Goal: Information Seeking & Learning: Learn about a topic

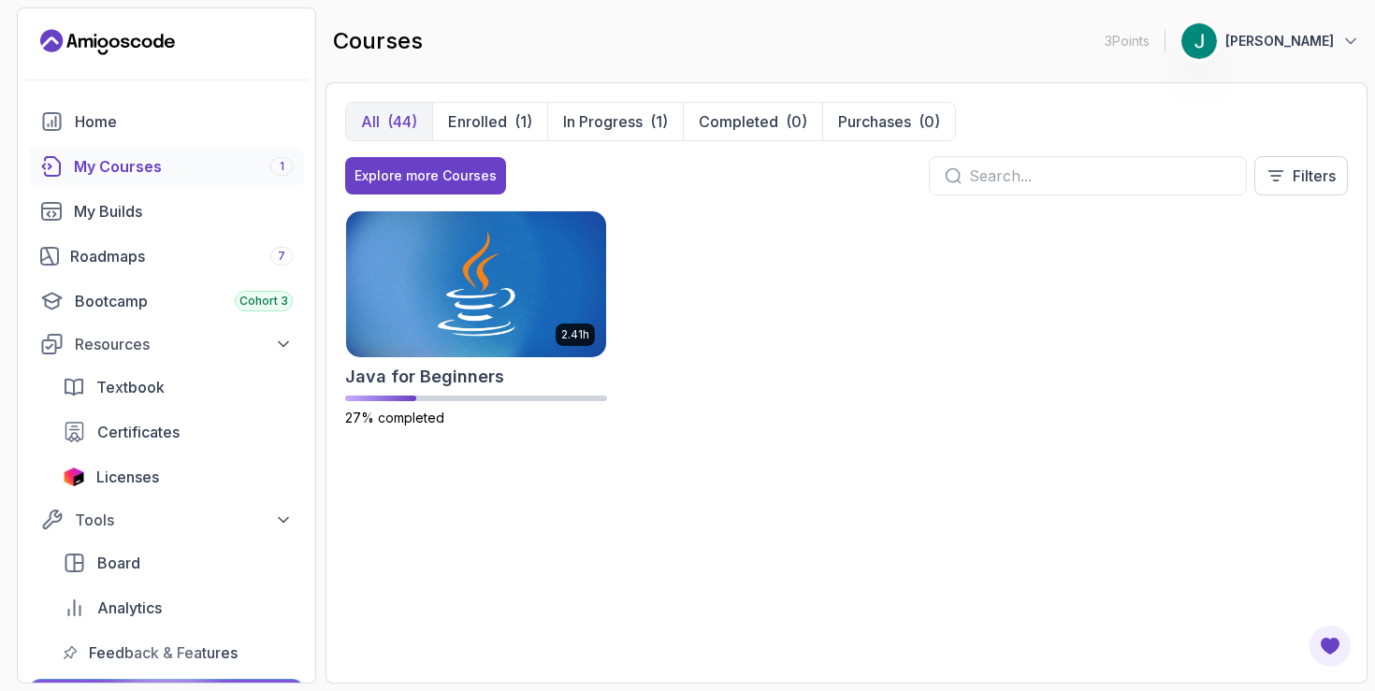
click at [527, 198] on div "All (44) Enrolled (1) In Progress (1) Completed (0) Purchases (0) Explore more …" at bounding box center [846, 156] width 1003 height 109
click at [496, 235] on img at bounding box center [476, 284] width 273 height 152
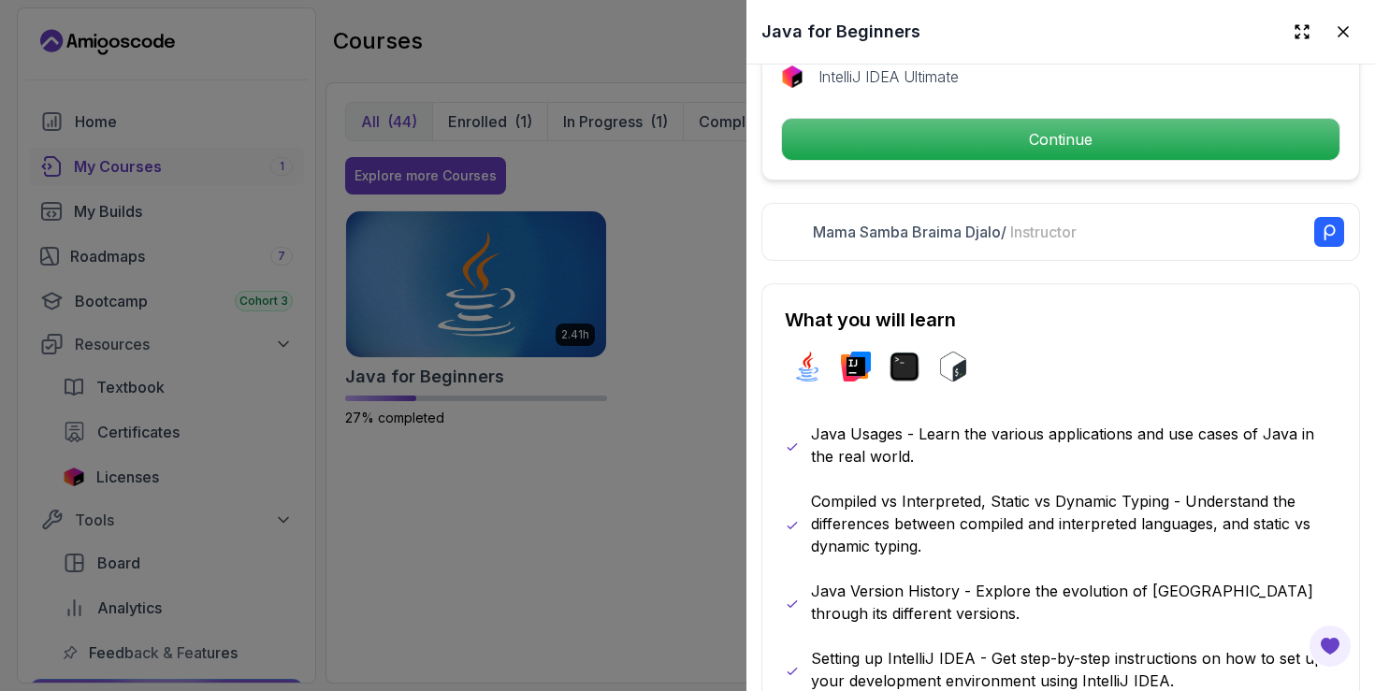
scroll to position [759, 0]
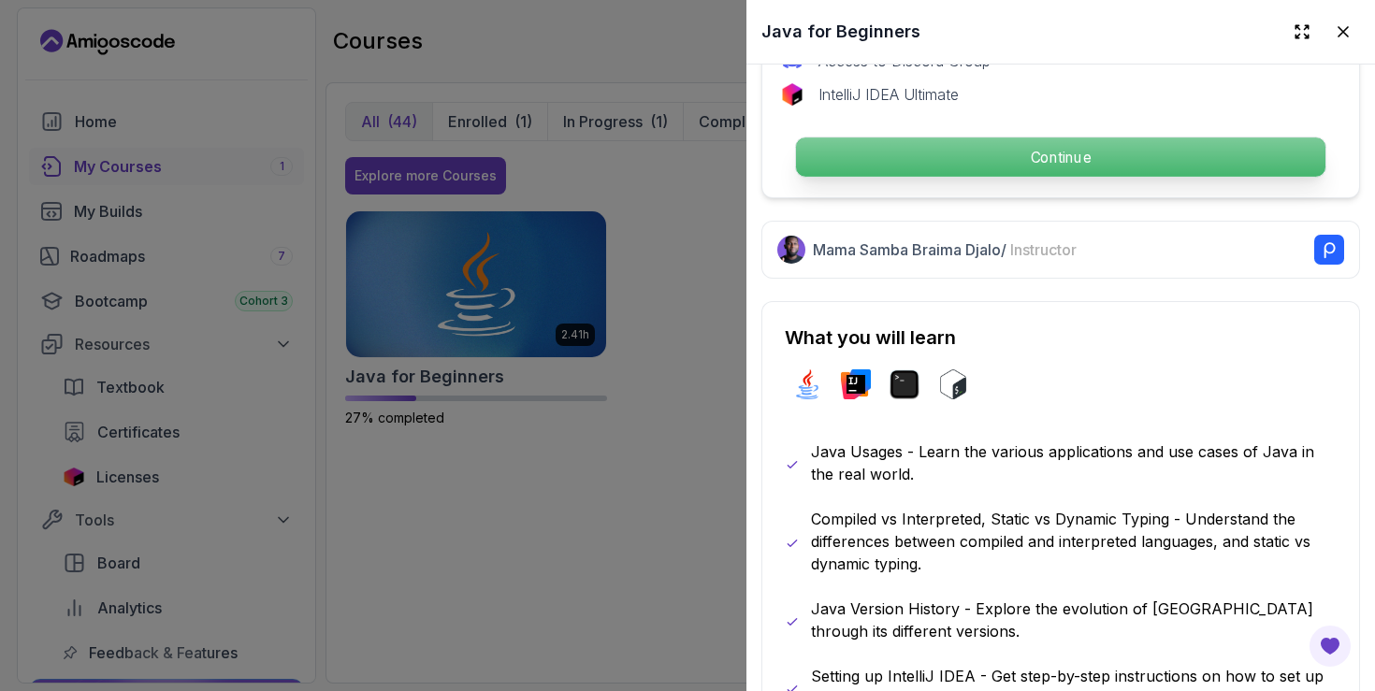
click at [1140, 154] on p "Continue" at bounding box center [1060, 157] width 529 height 39
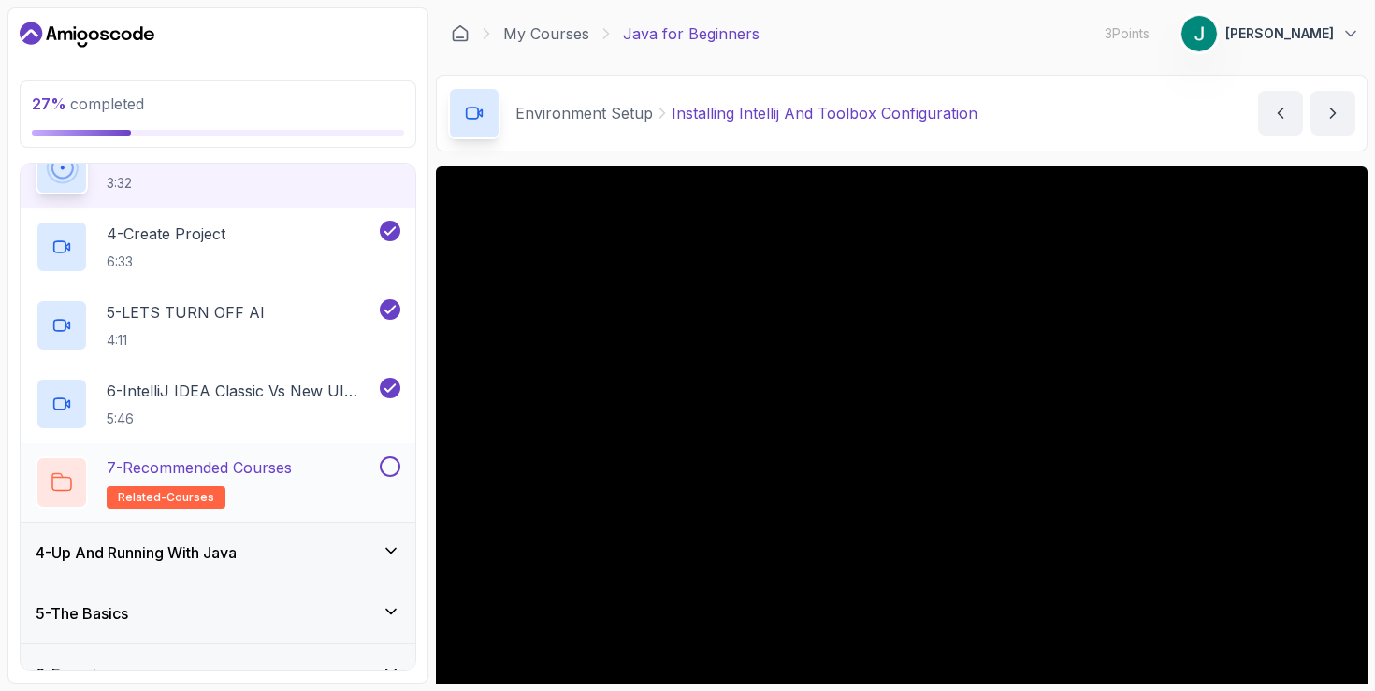
click at [307, 467] on div "7 - Recommended Courses related-courses" at bounding box center [206, 482] width 340 height 52
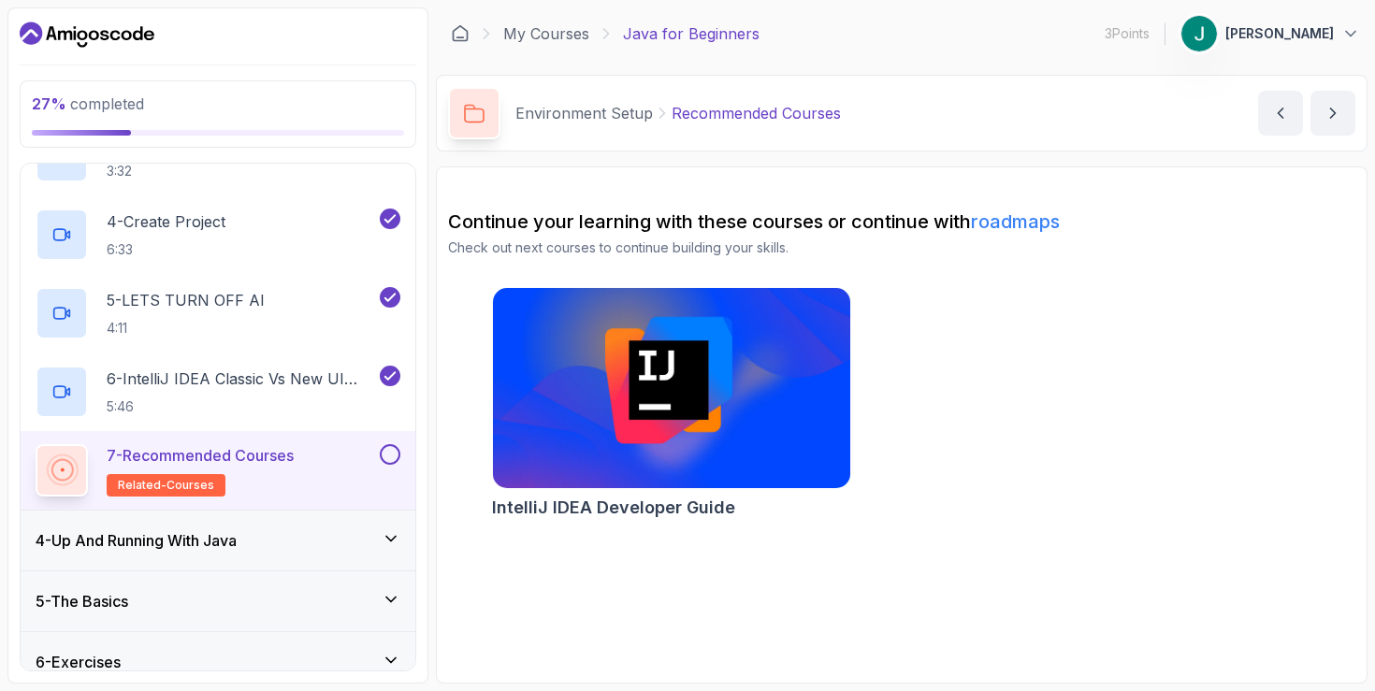
click at [621, 430] on img at bounding box center [671, 388] width 375 height 210
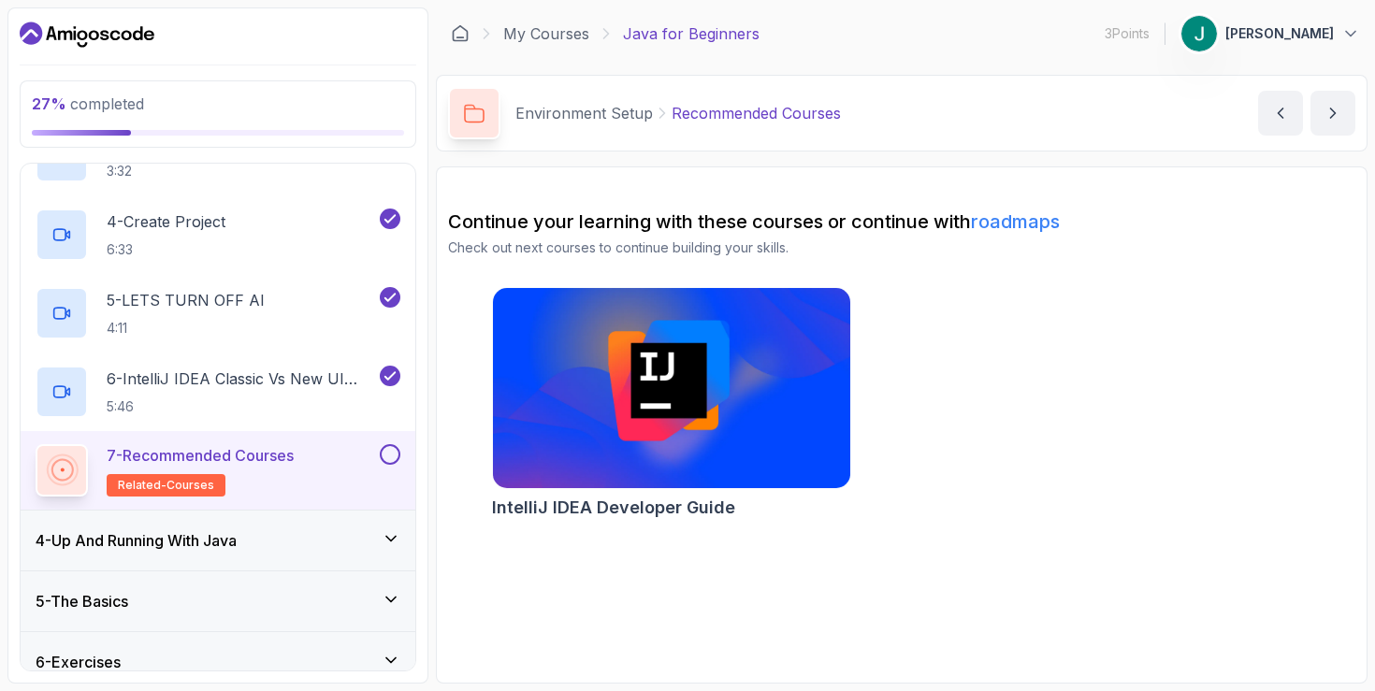
click at [1295, 45] on button "Jenil Bica" at bounding box center [1270, 33] width 180 height 37
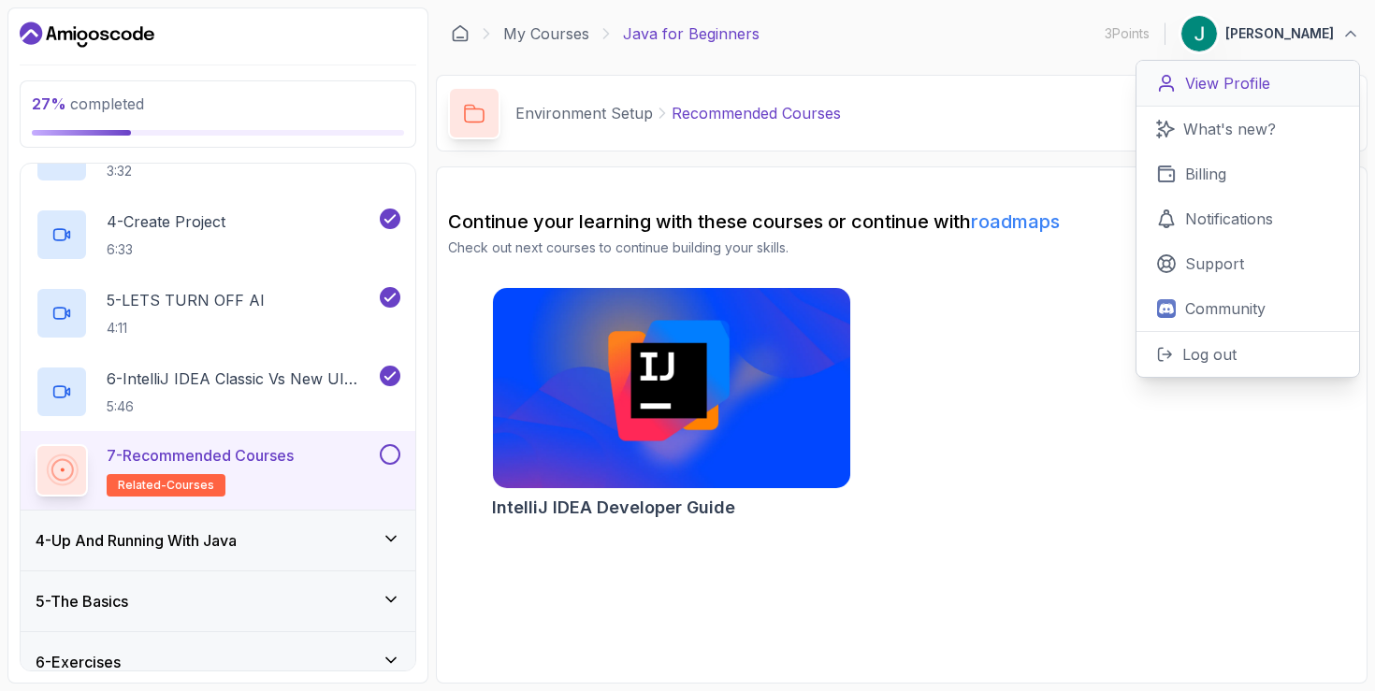
click at [1237, 94] on link "View Profile" at bounding box center [1247, 84] width 223 height 46
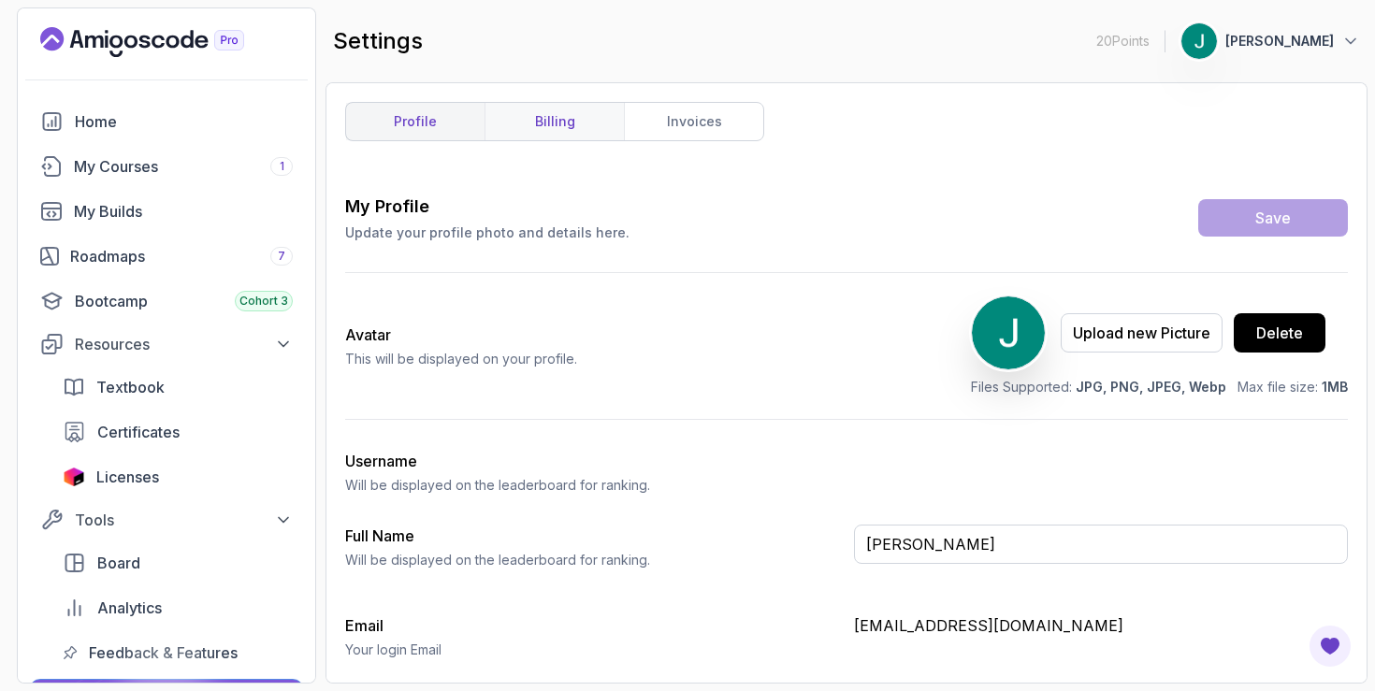
click at [573, 126] on link "billing" at bounding box center [554, 121] width 139 height 37
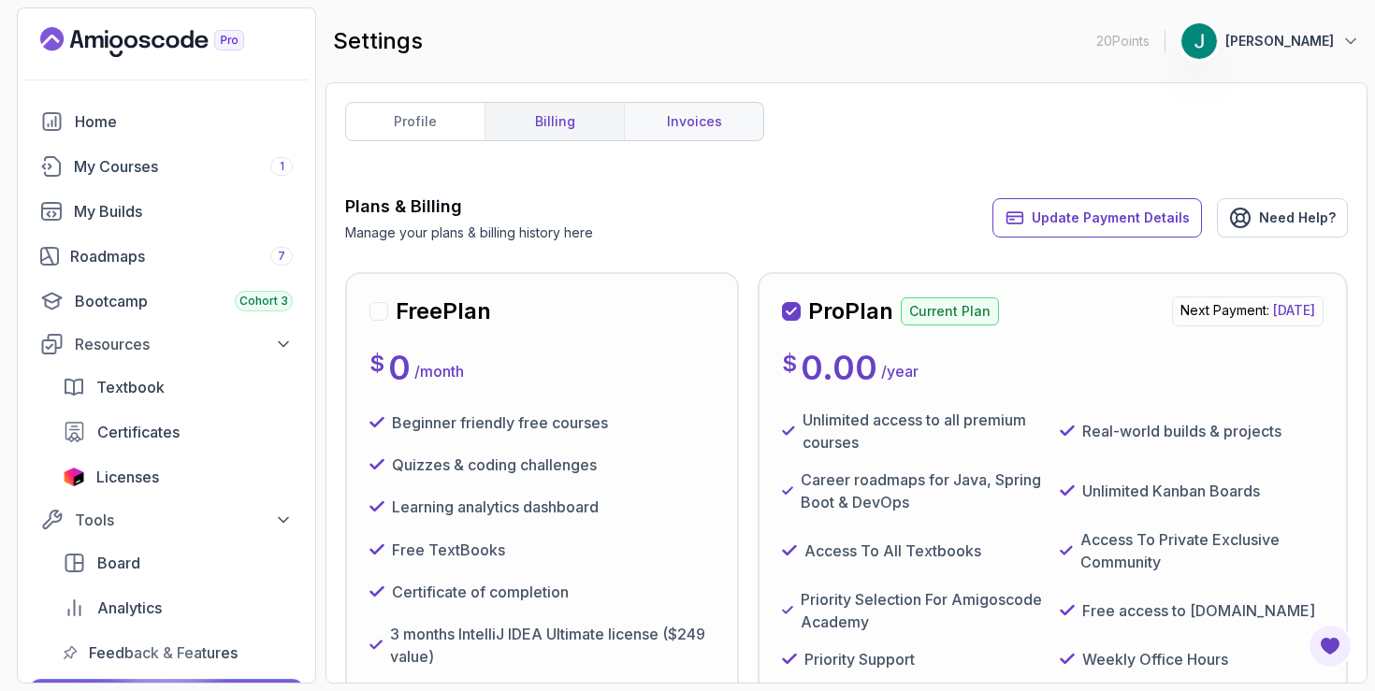
click at [665, 124] on link "invoices" at bounding box center [693, 121] width 139 height 37
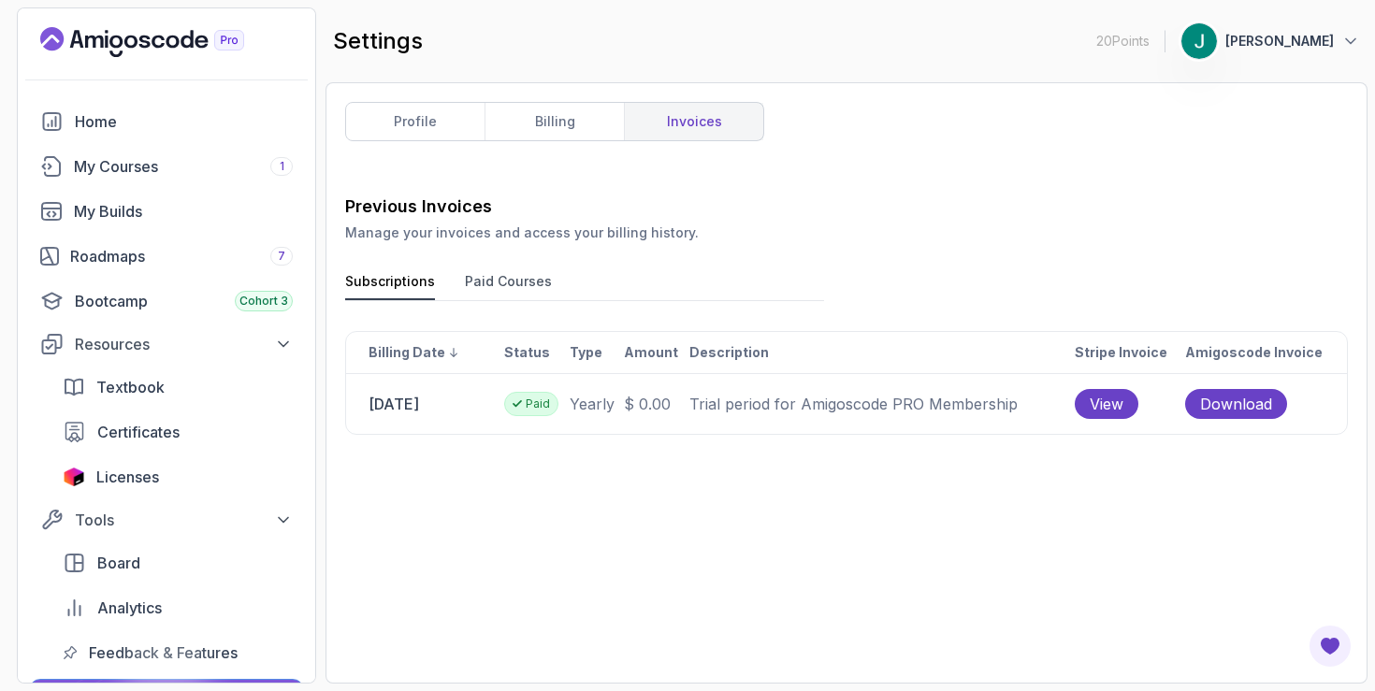
click at [488, 281] on button "Paid Courses" at bounding box center [508, 286] width 87 height 28
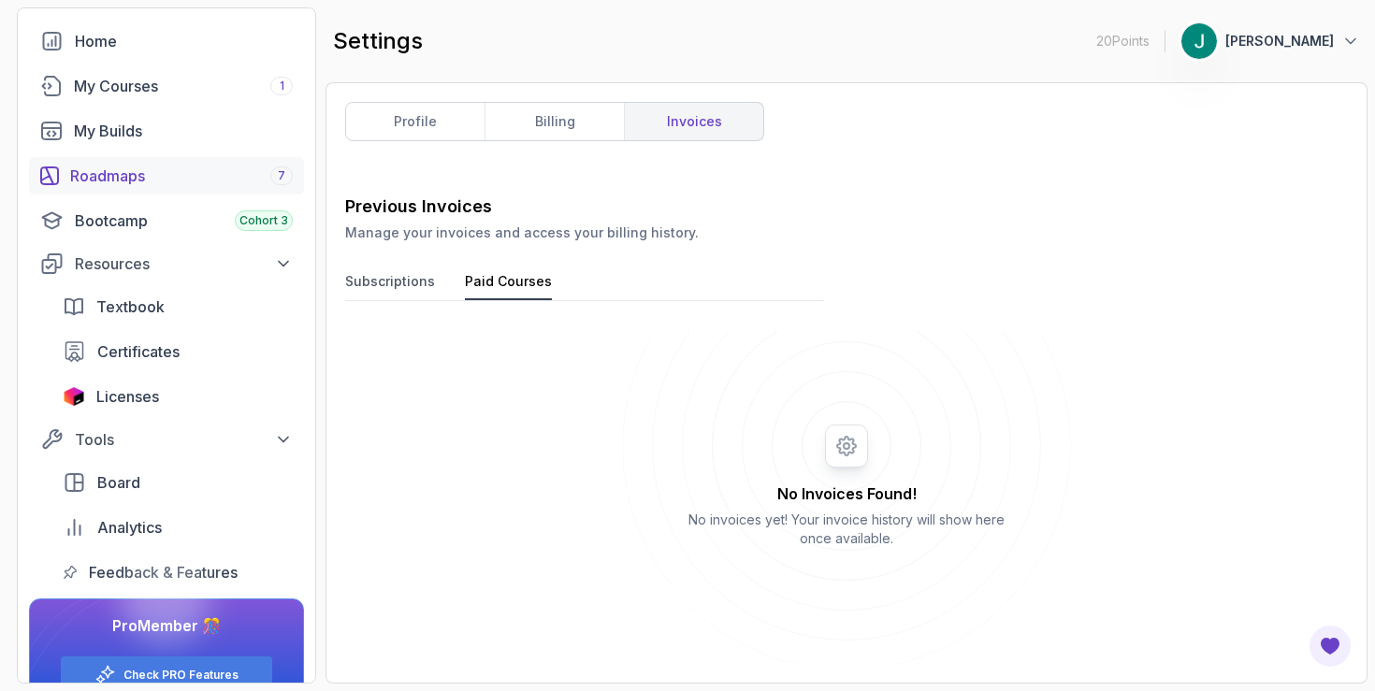
scroll to position [119, 0]
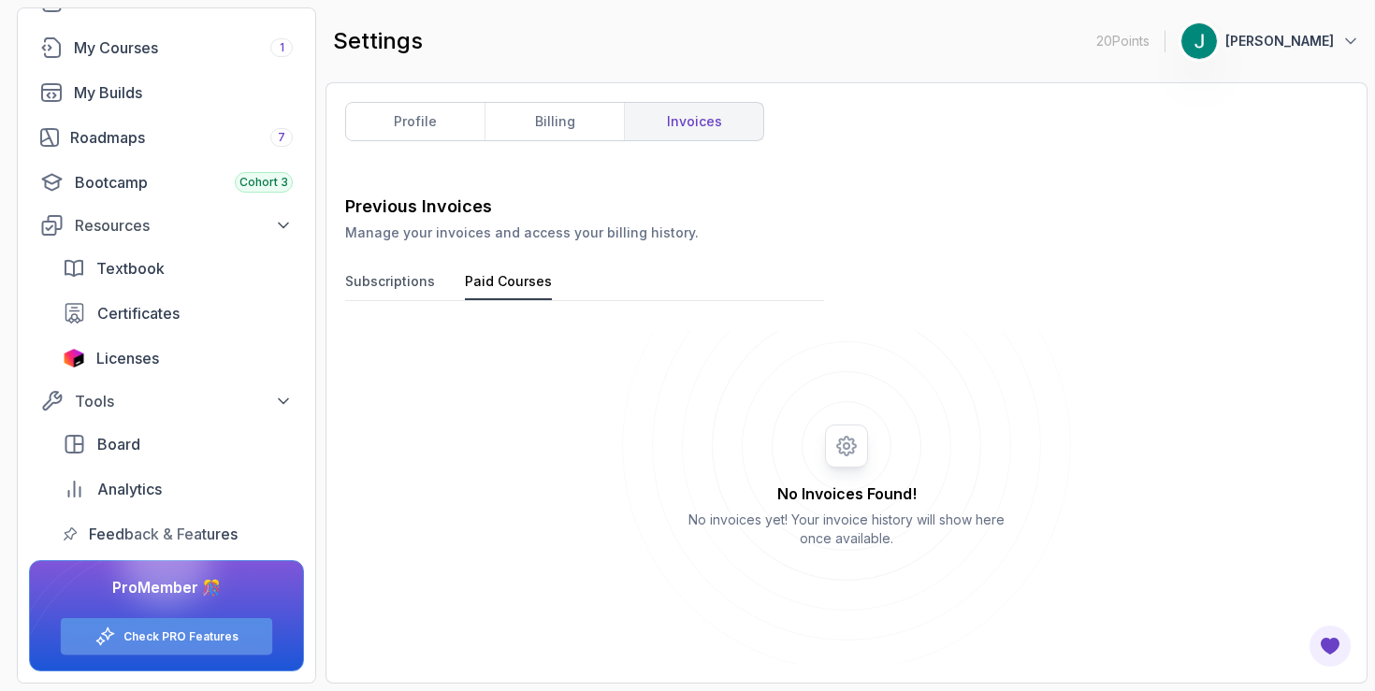
click at [167, 642] on link "Check PRO Features" at bounding box center [180, 637] width 115 height 15
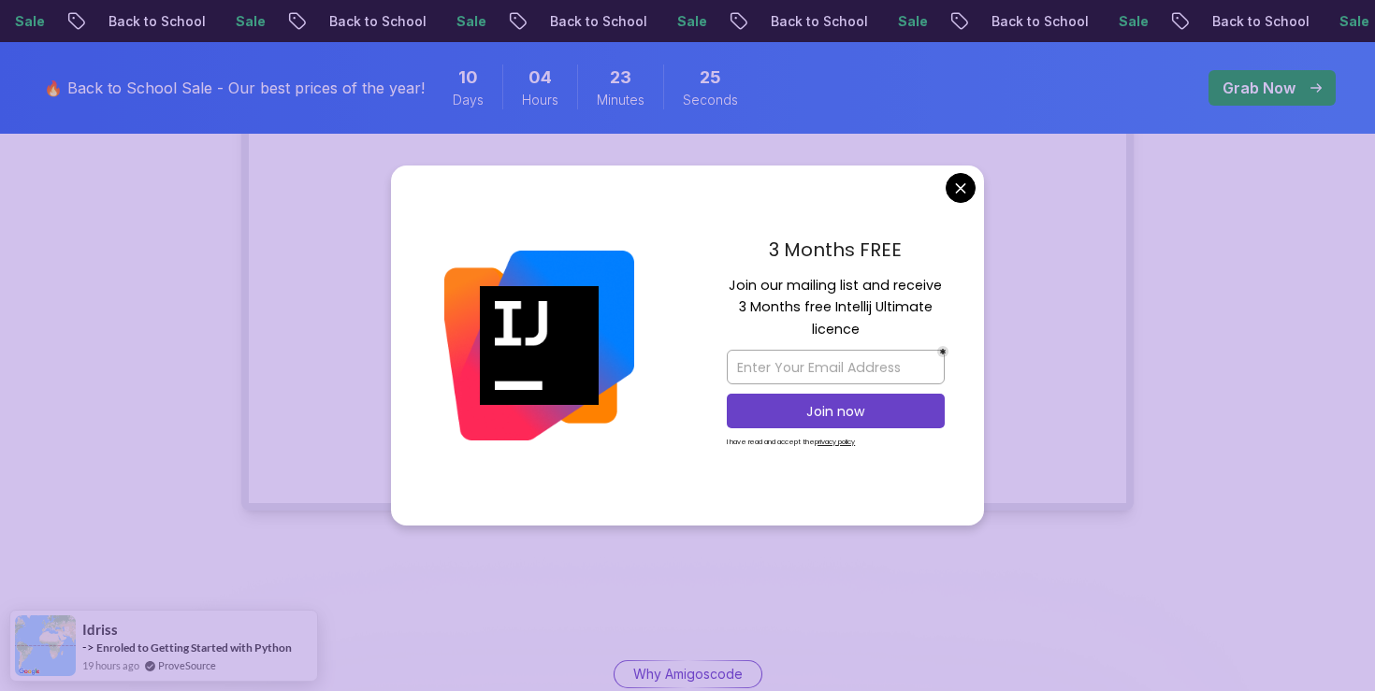
scroll to position [347, 0]
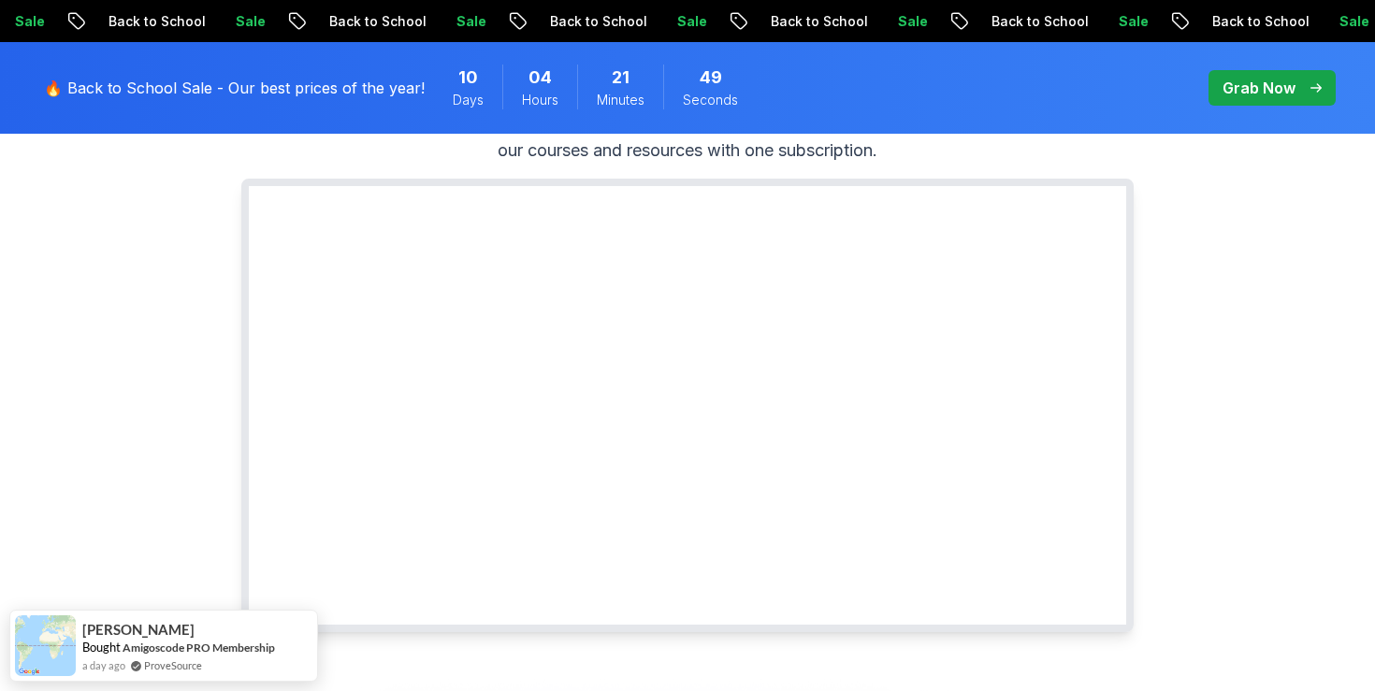
scroll to position [0, 0]
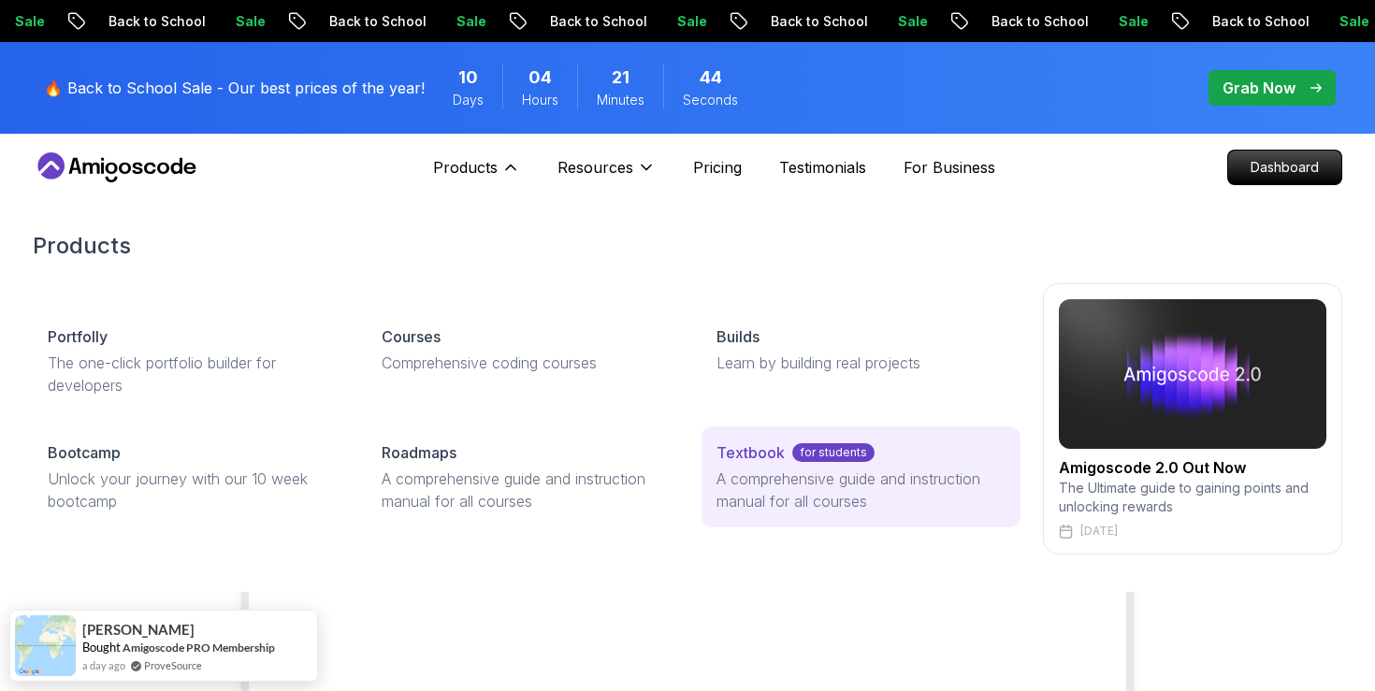
click at [793, 458] on p "for students" at bounding box center [833, 452] width 82 height 19
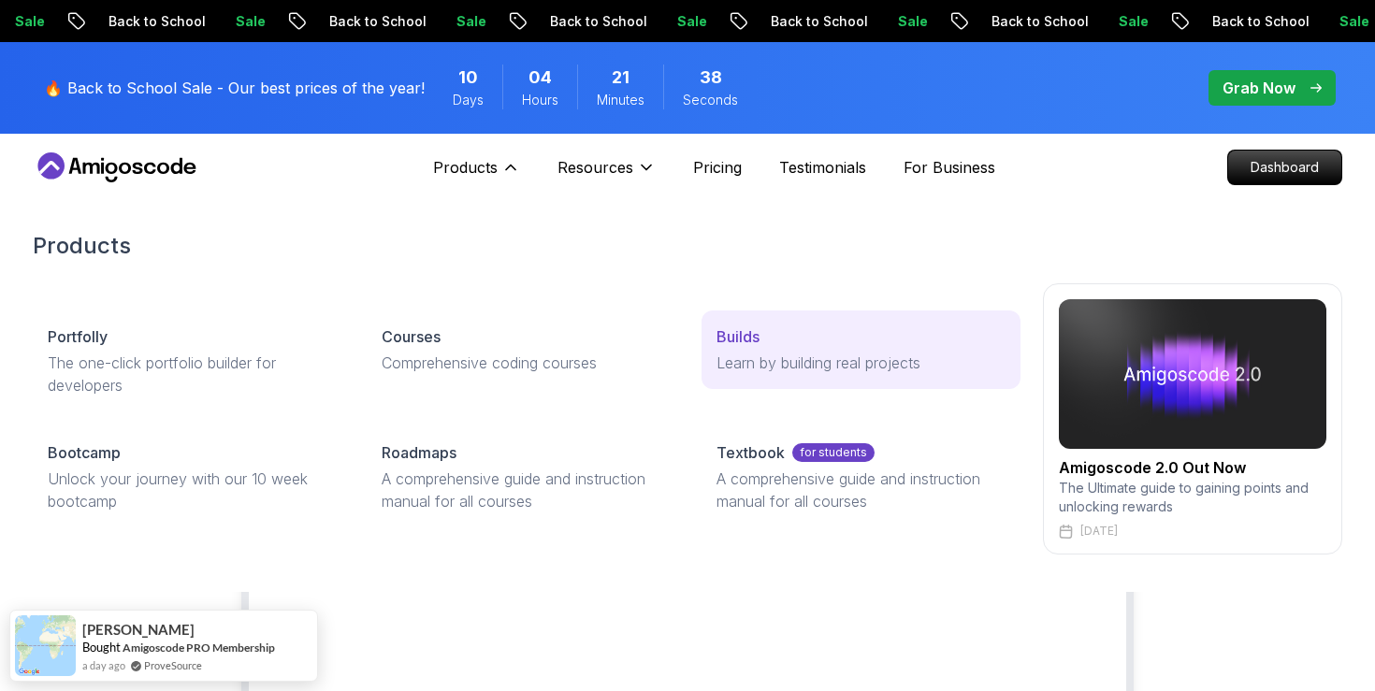
click at [765, 324] on link "Builds Learn by building real projects" at bounding box center [861, 350] width 319 height 79
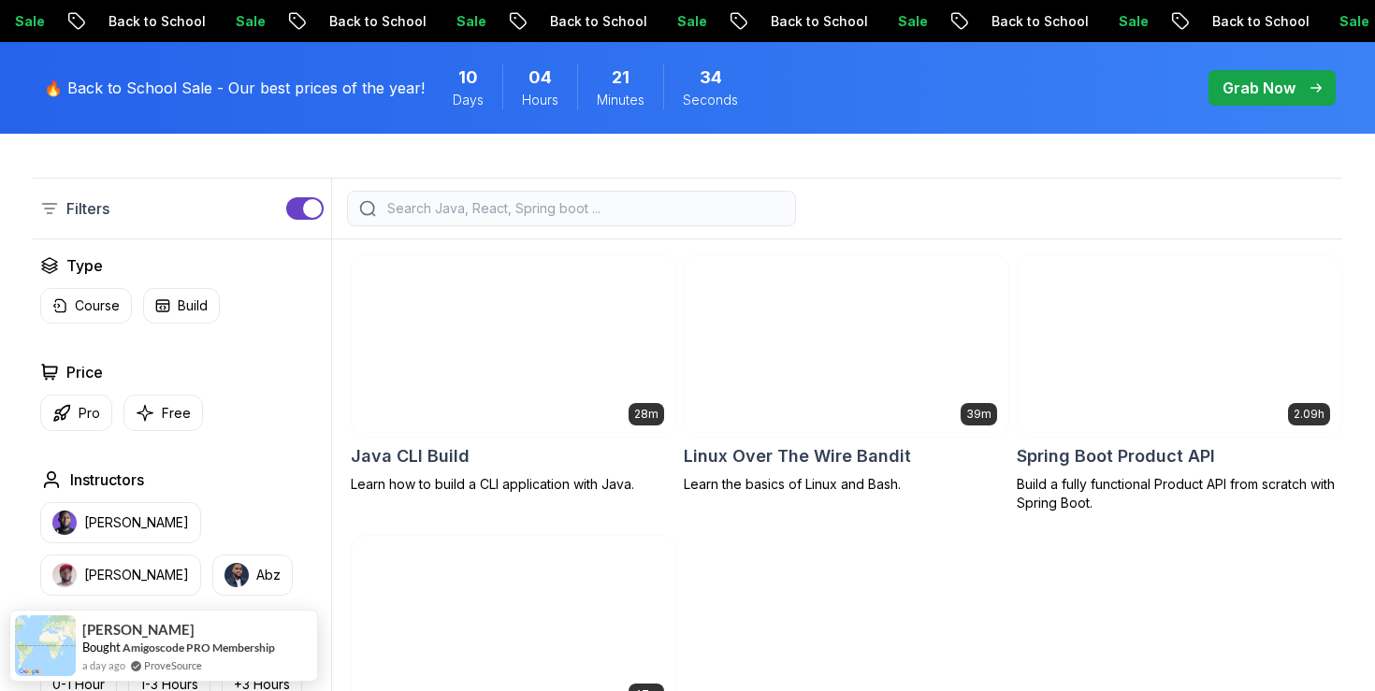
scroll to position [393, 0]
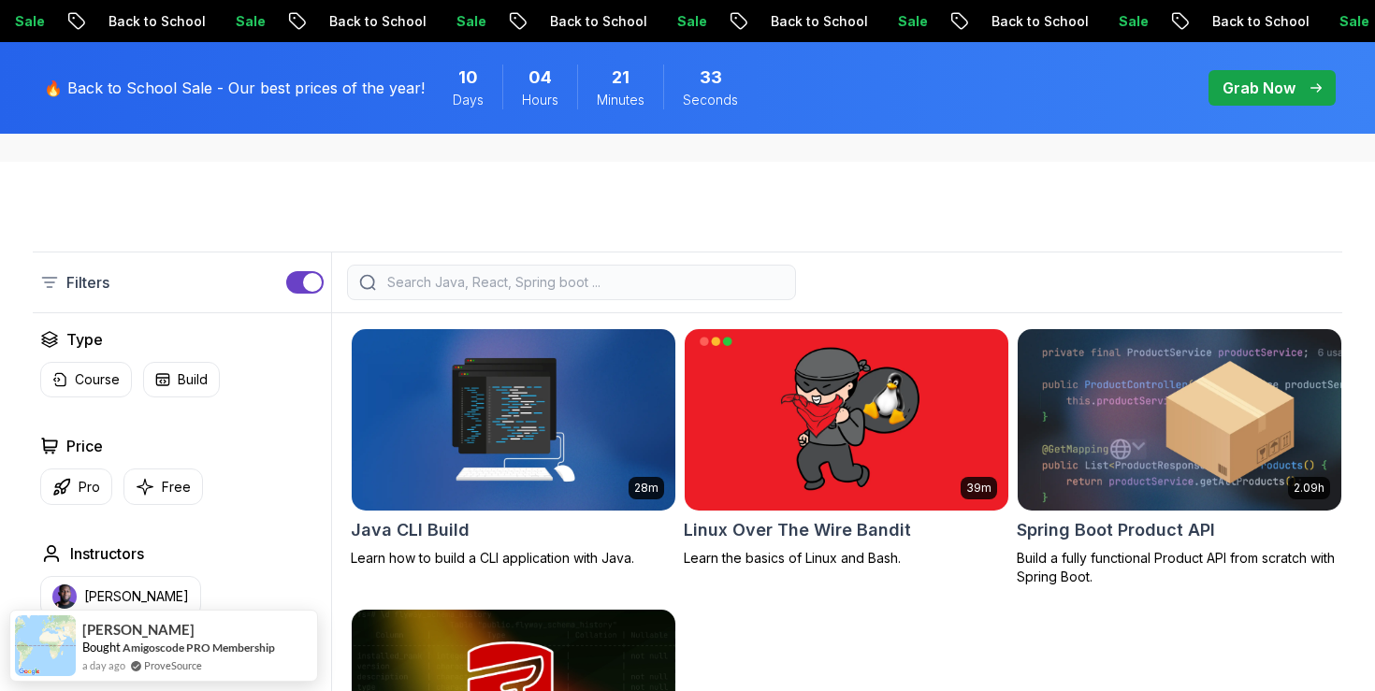
click at [494, 267] on div at bounding box center [571, 283] width 449 height 36
click at [488, 282] on input "search" at bounding box center [584, 282] width 400 height 19
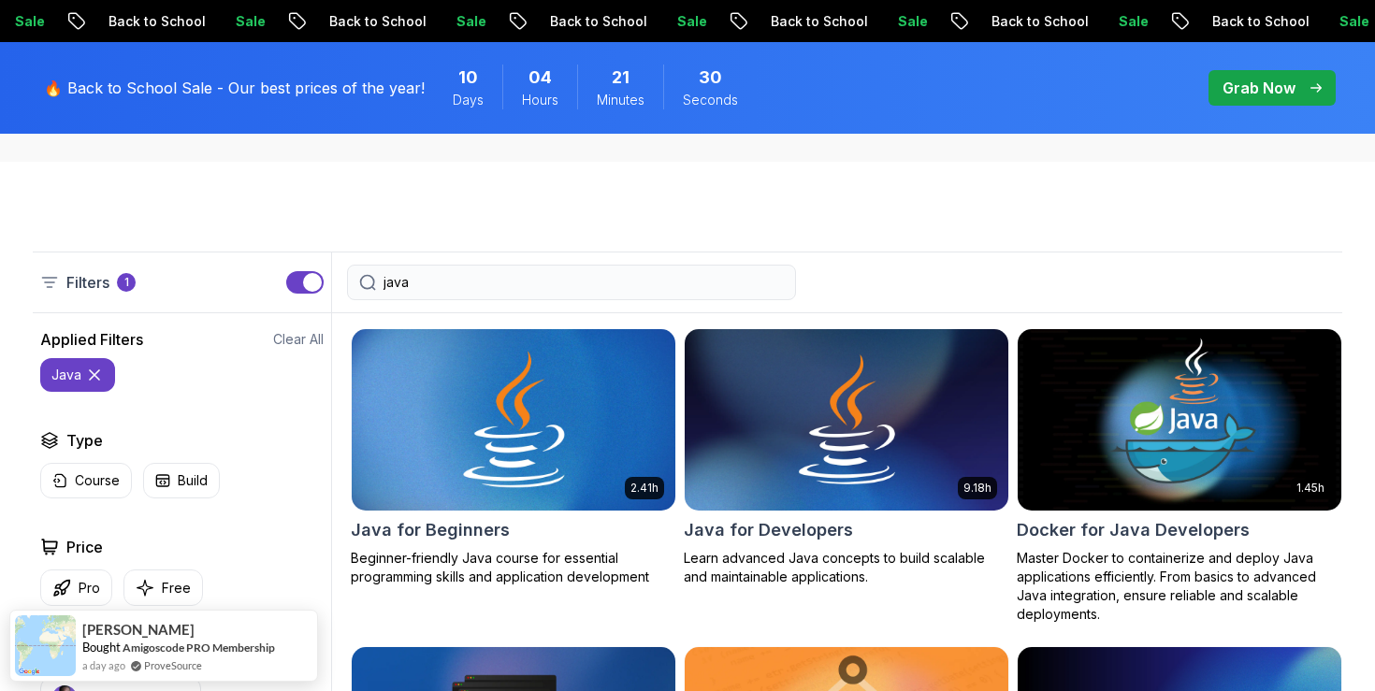
type input "java"
click at [612, 412] on img at bounding box center [513, 420] width 340 height 190
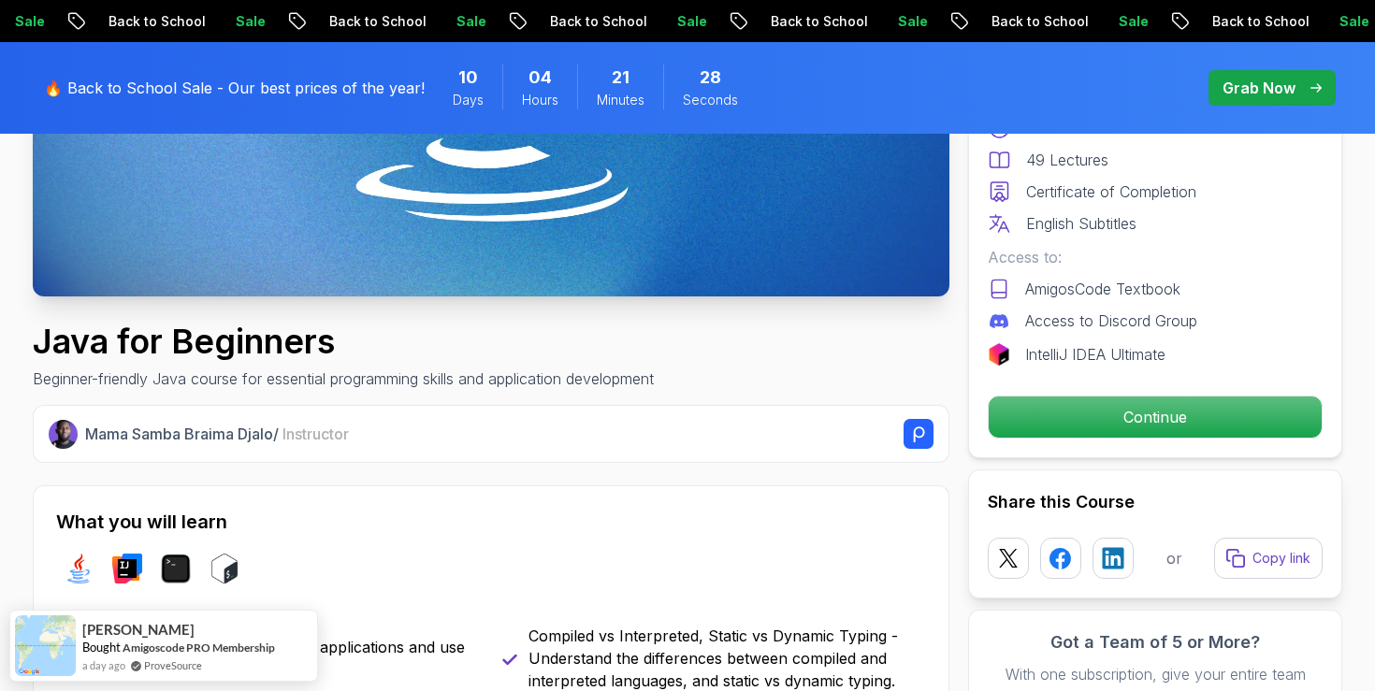
scroll to position [443, 0]
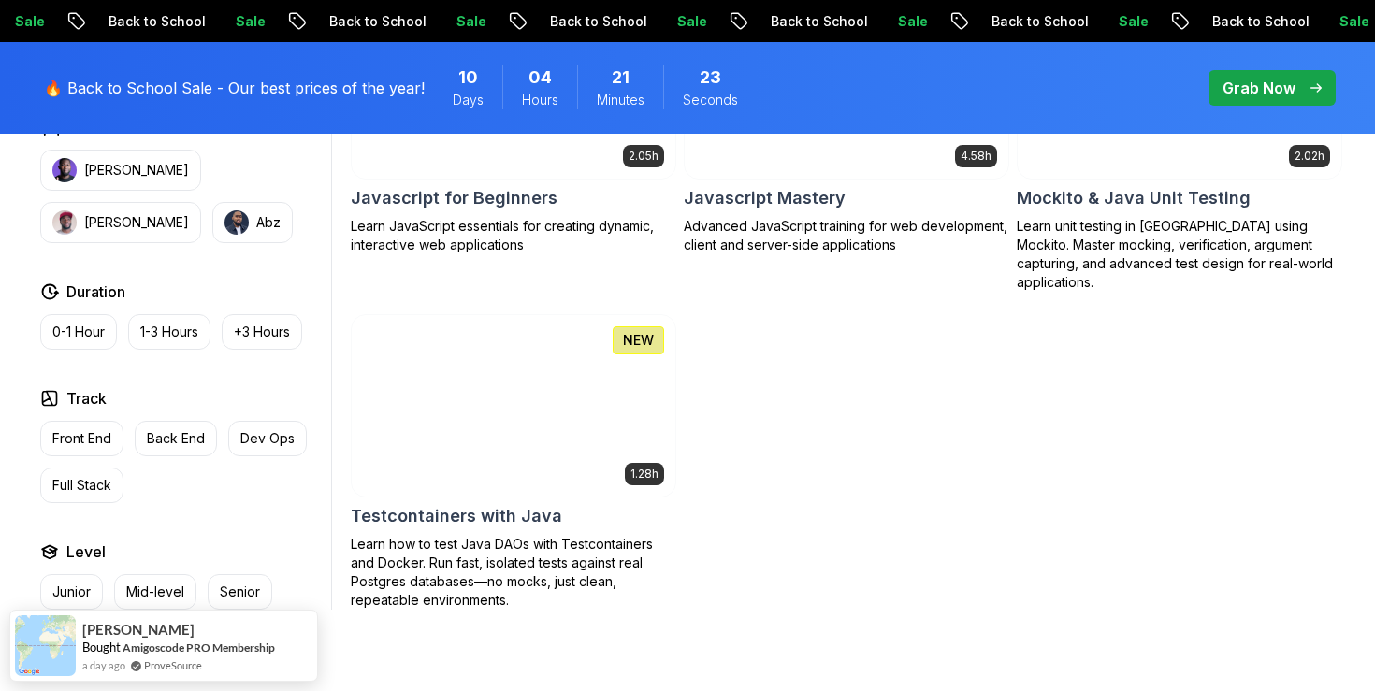
scroll to position [1938, 0]
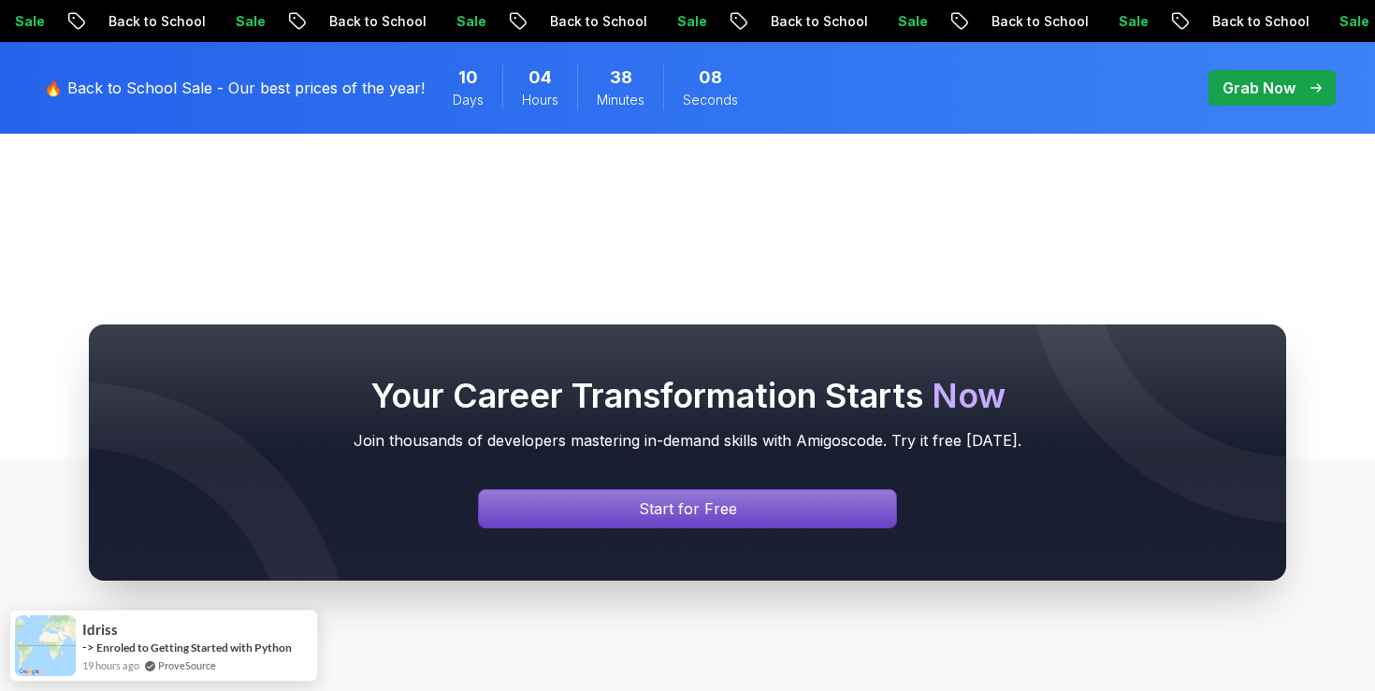
scroll to position [606, 0]
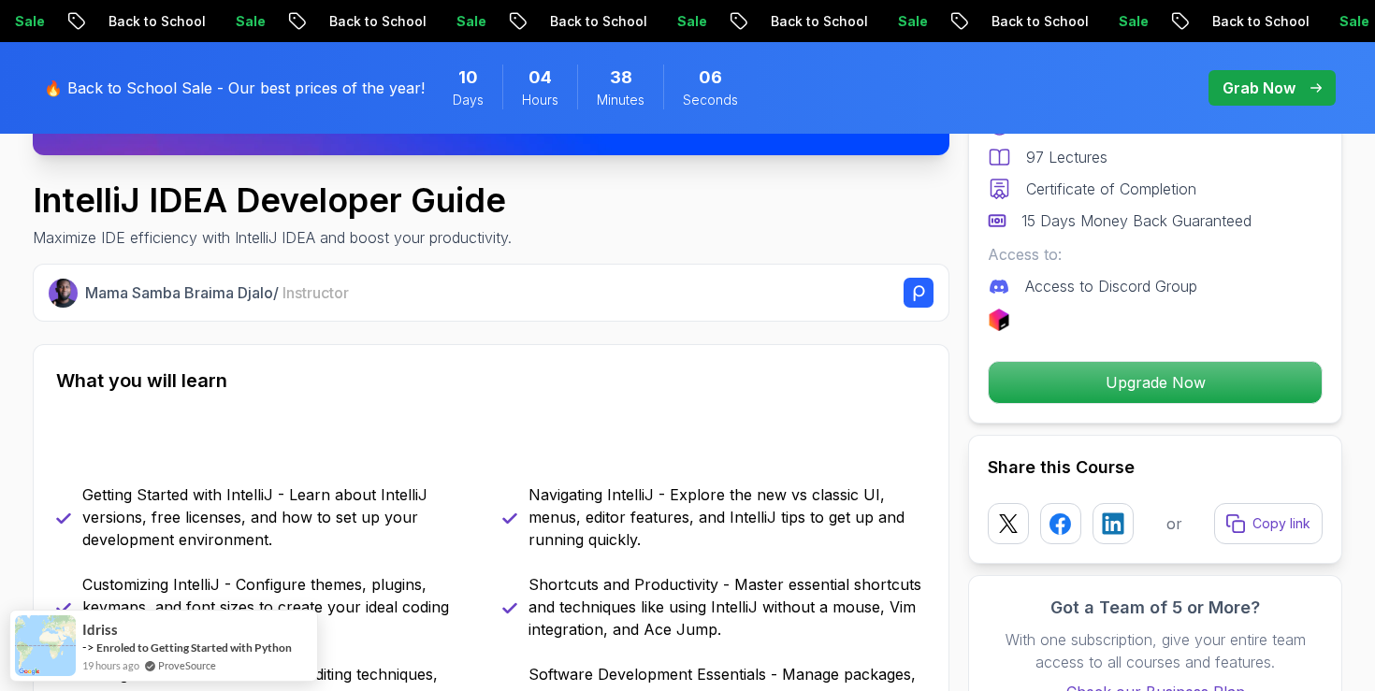
click at [838, 499] on p "Navigating IntelliJ - Explore the new vs classic UI, menus, editor features, an…" at bounding box center [727, 517] width 398 height 67
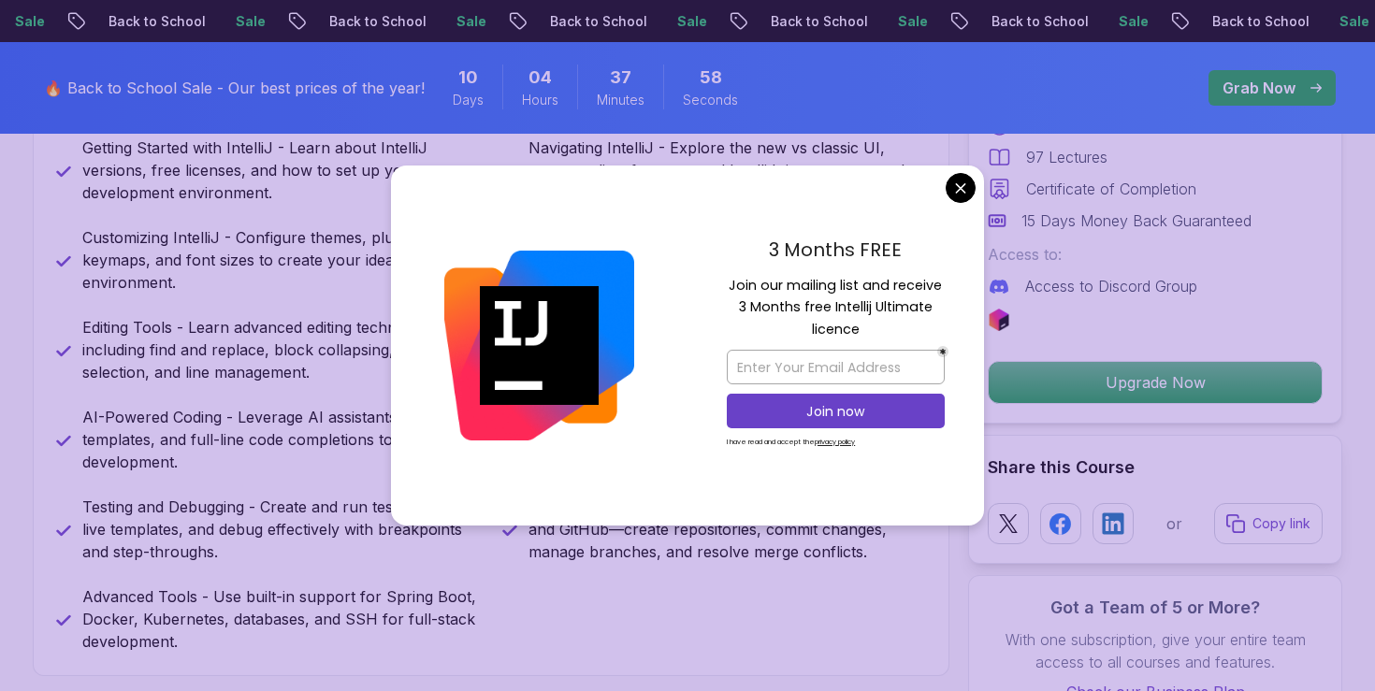
scroll to position [950, 0]
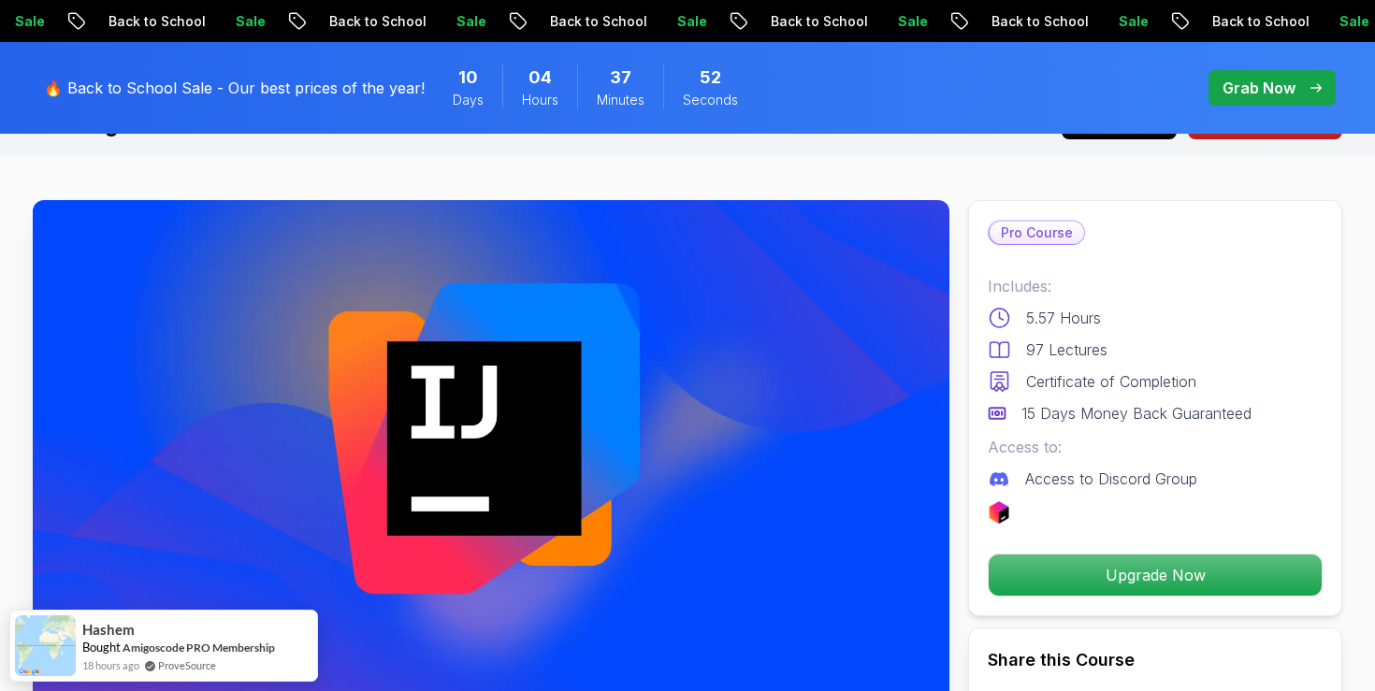
scroll to position [0, 0]
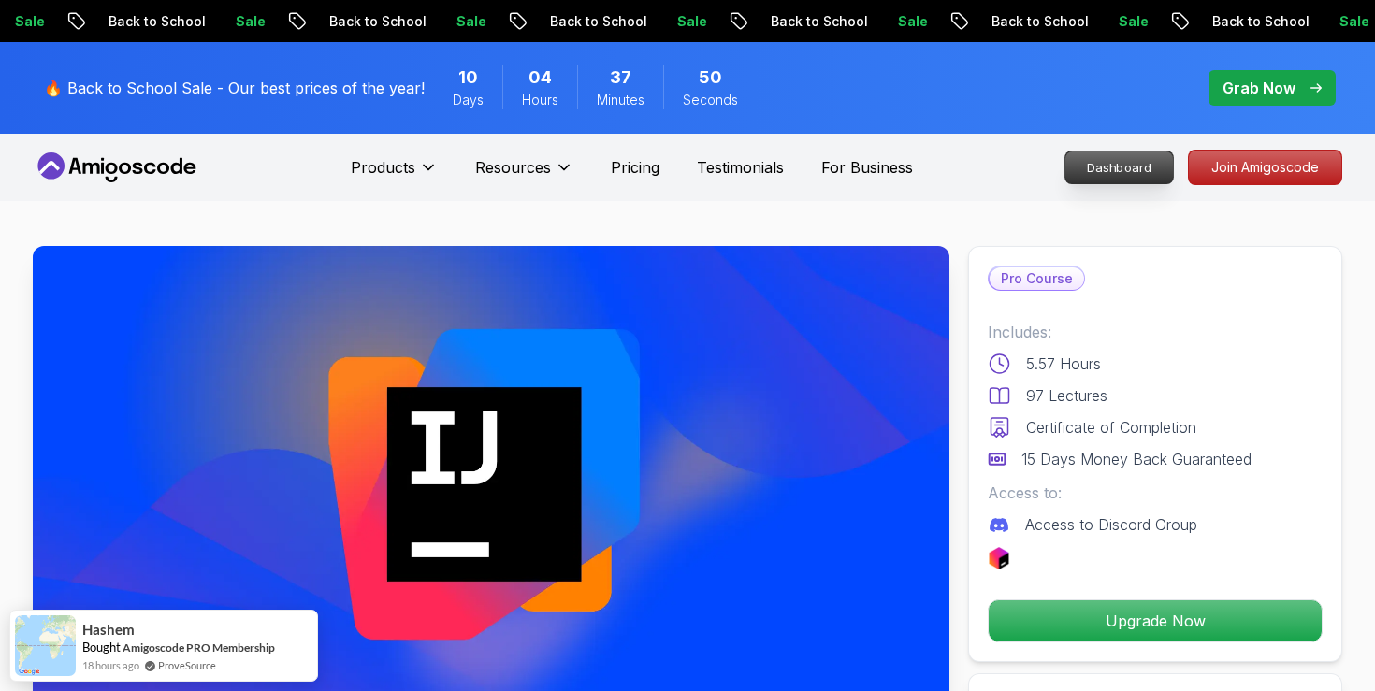
click at [1068, 168] on p "Dashboard" at bounding box center [1119, 168] width 108 height 32
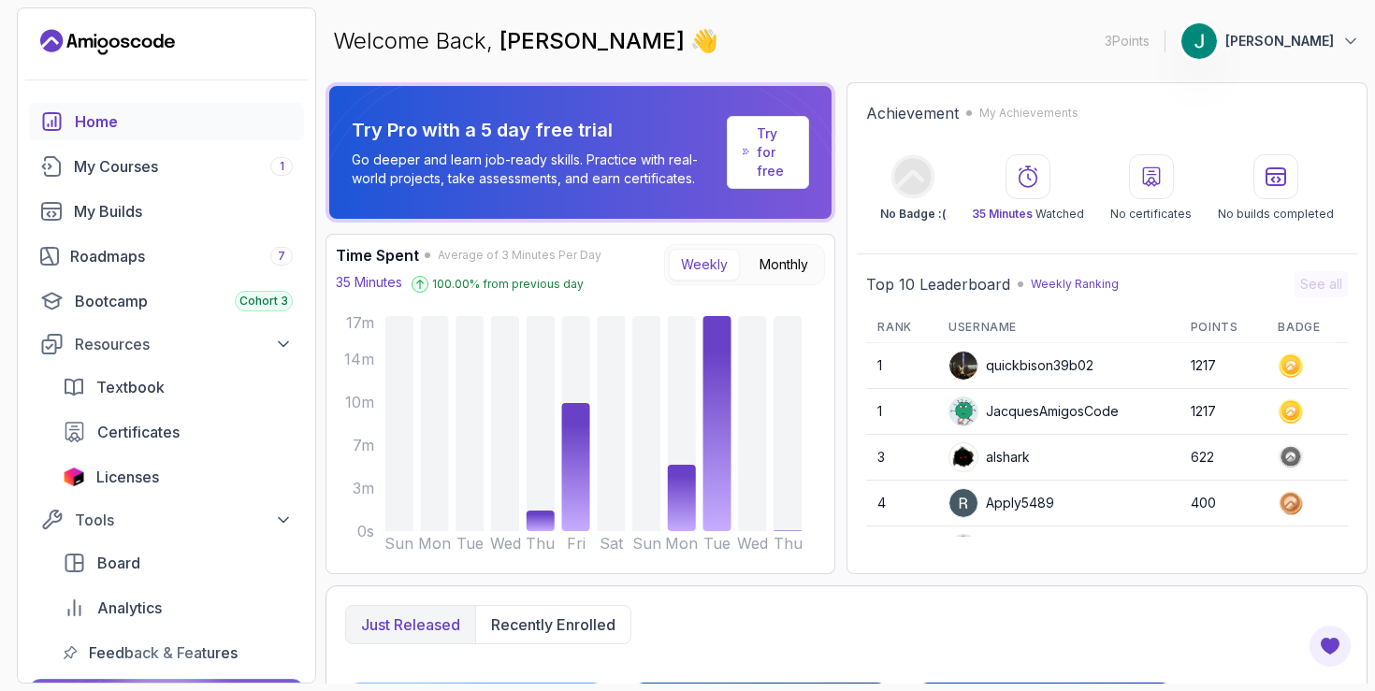
click at [513, 154] on p "Go deeper and learn job-ready skills. Practice with real-world projects, take a…" at bounding box center [536, 169] width 368 height 37
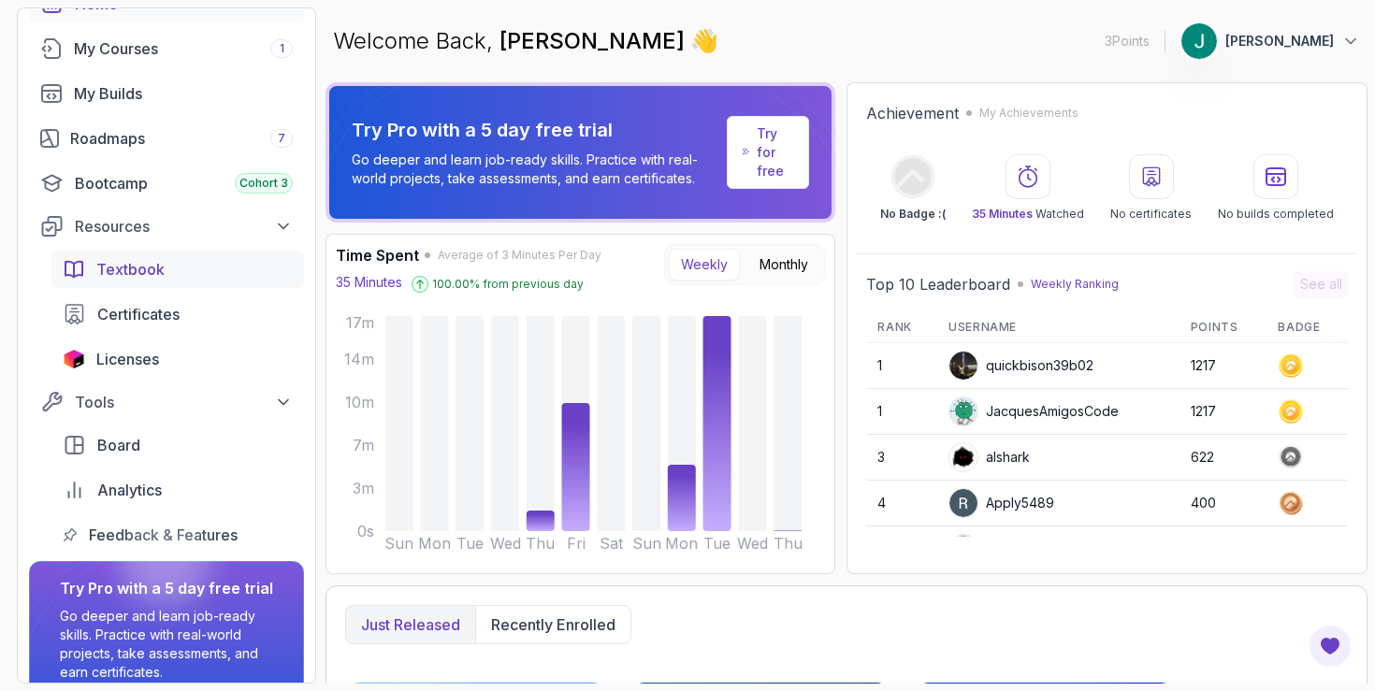
scroll to position [201, 0]
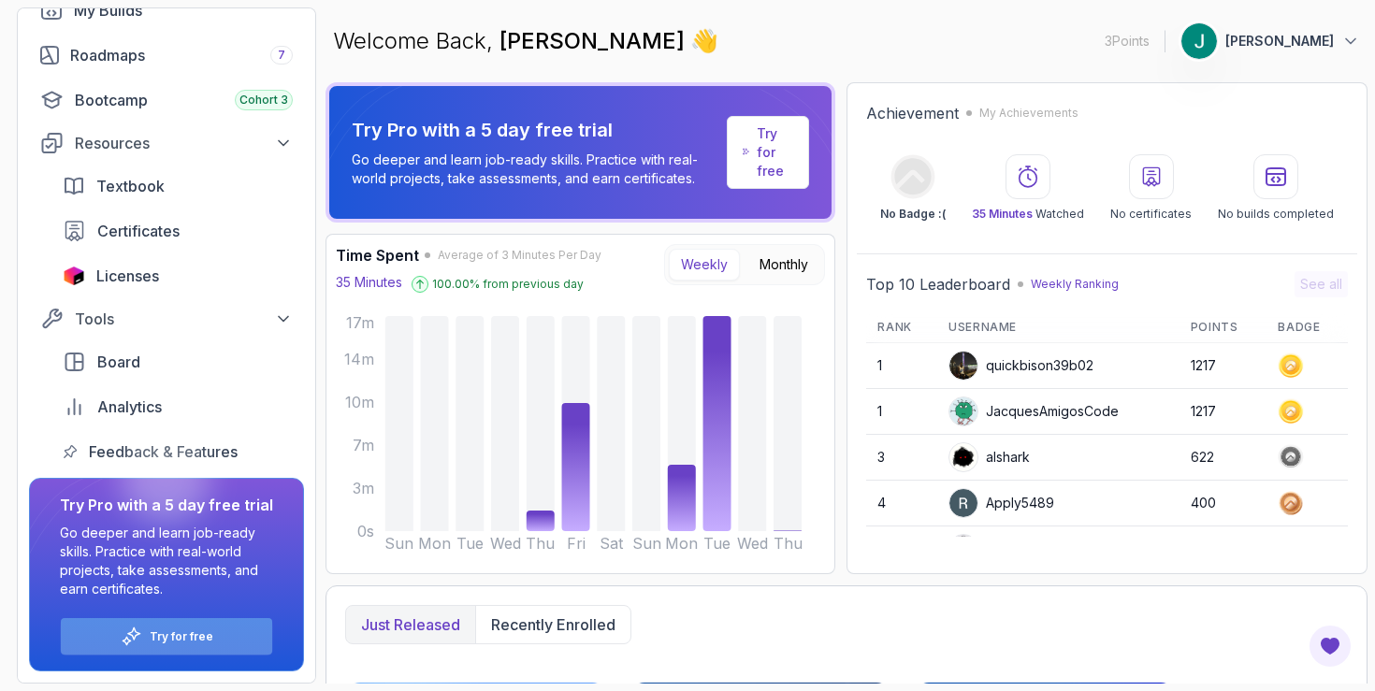
click at [195, 642] on p "Try for free" at bounding box center [182, 637] width 64 height 15
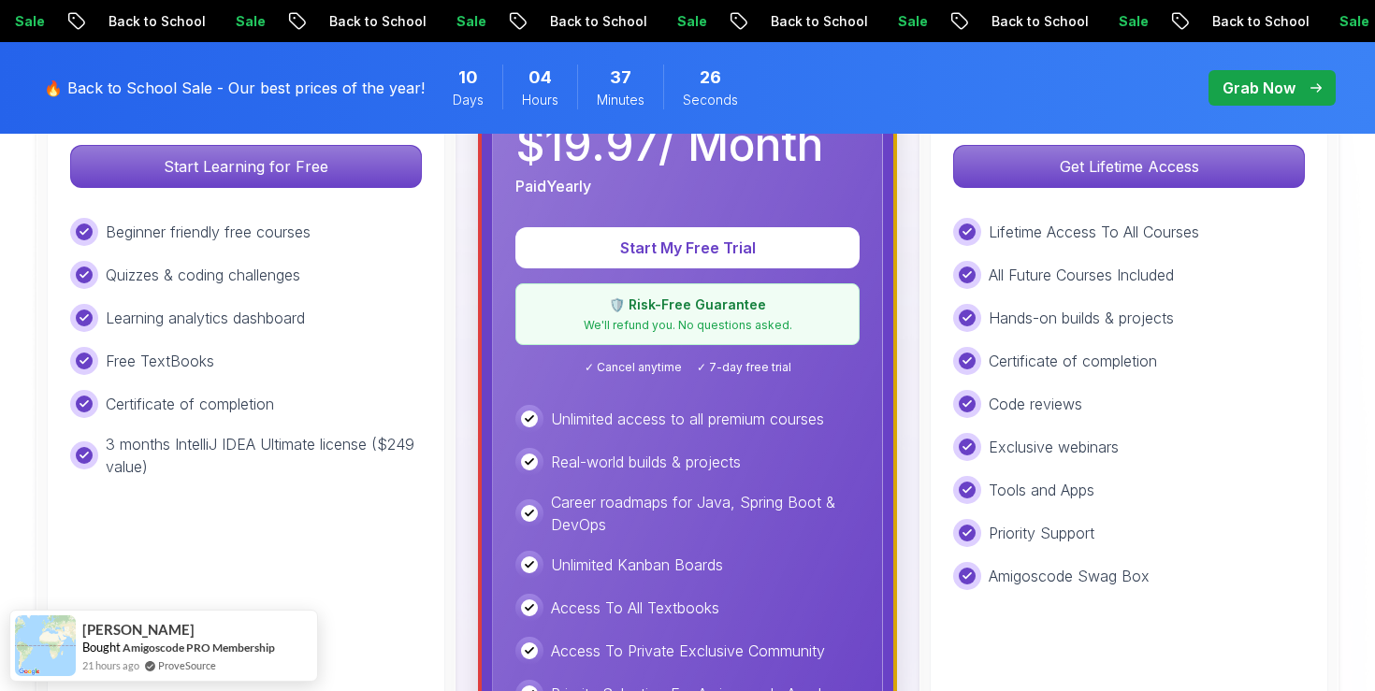
scroll to position [689, 0]
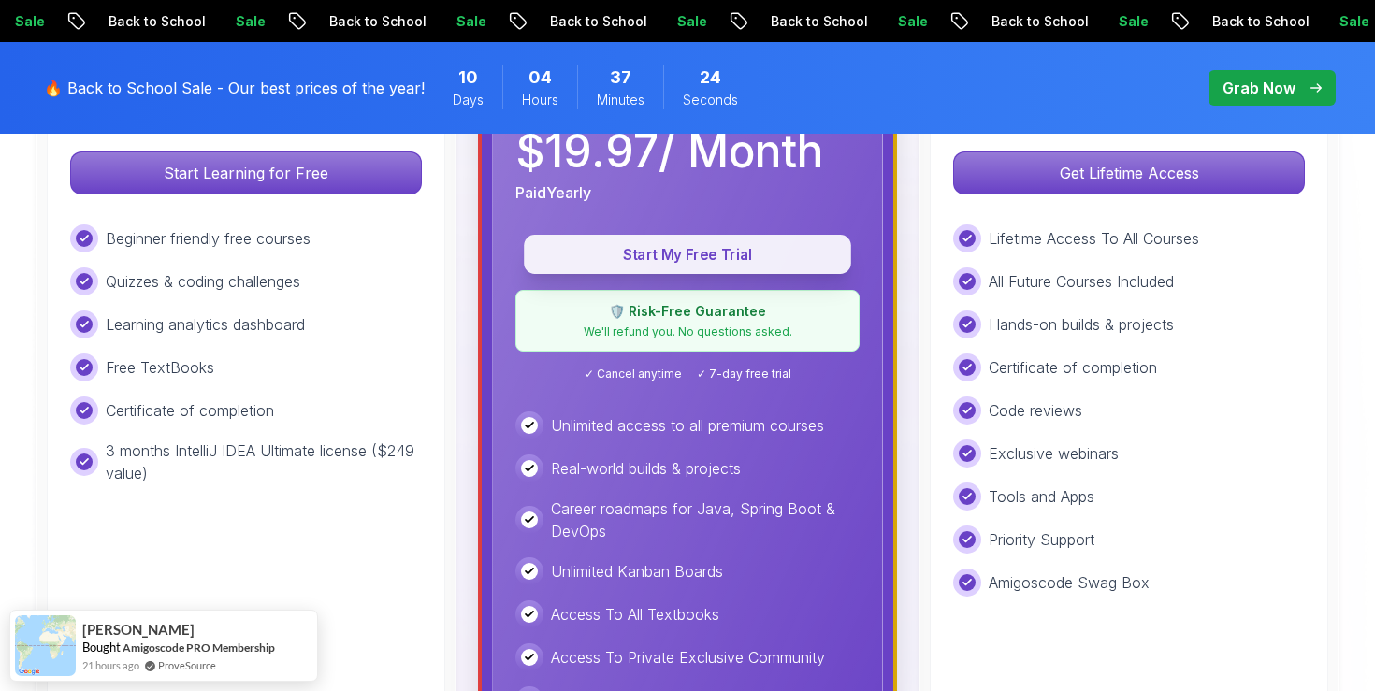
click at [721, 255] on p "Start My Free Trial" at bounding box center [687, 255] width 284 height 22
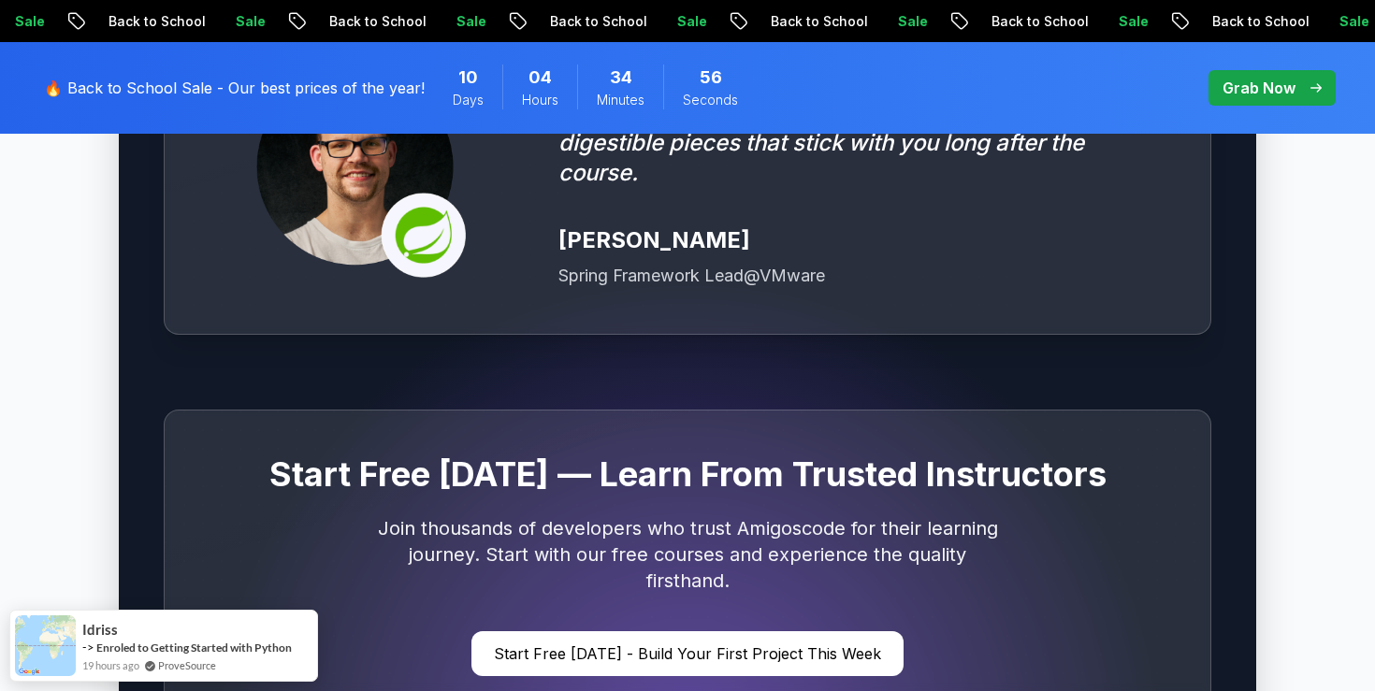
scroll to position [5443, 0]
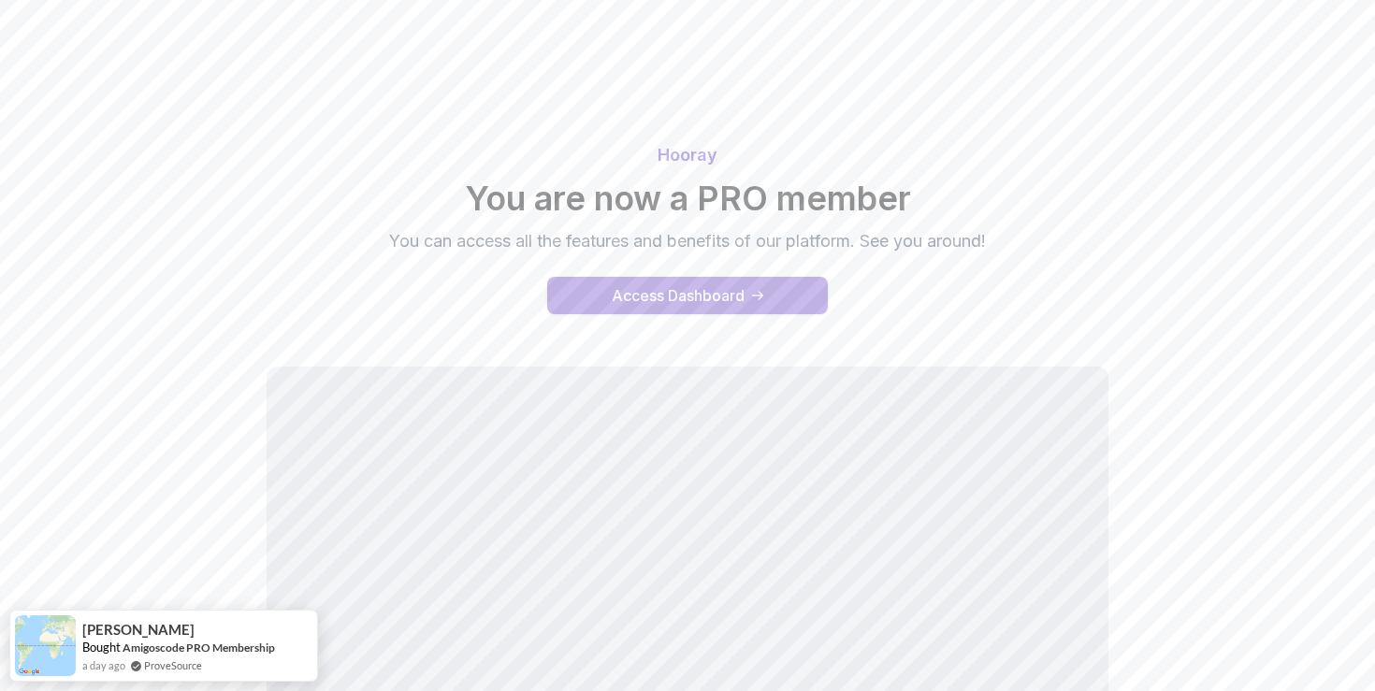
click at [734, 302] on div "Access Dashboard" at bounding box center [678, 295] width 133 height 22
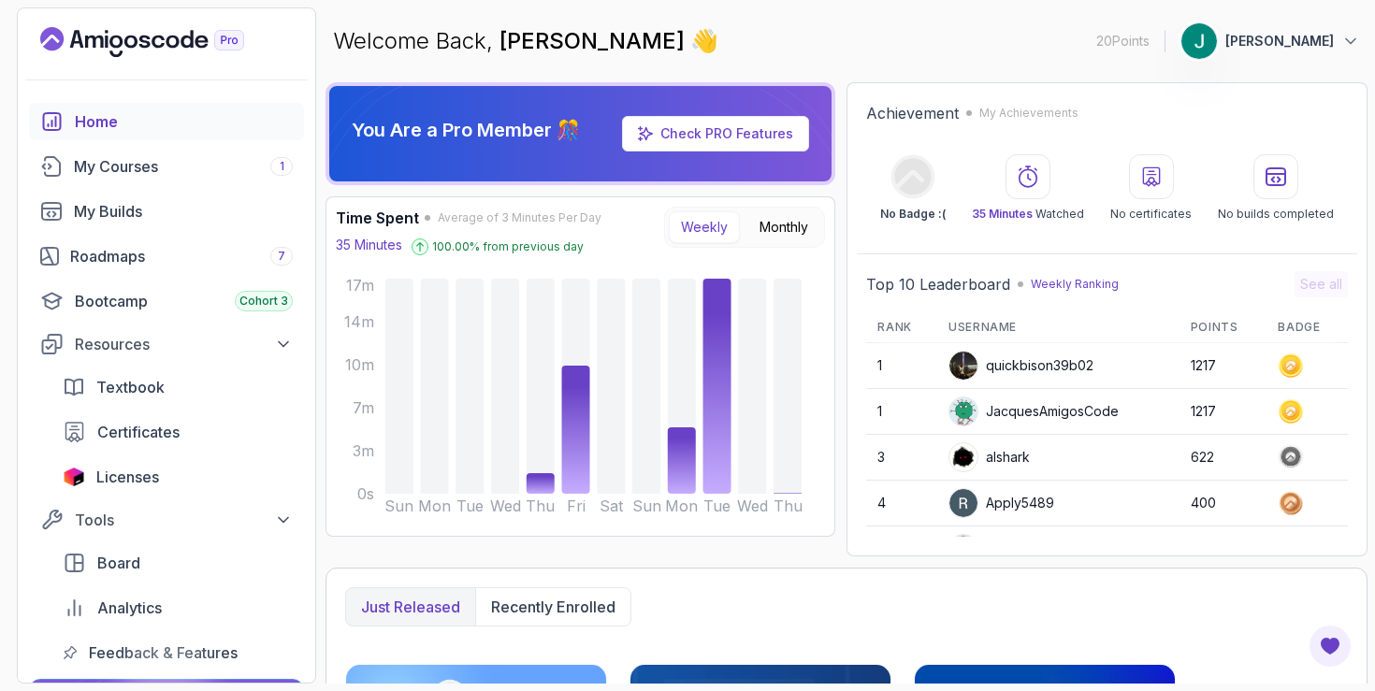
click at [779, 127] on link "Check PRO Features" at bounding box center [726, 133] width 133 height 16
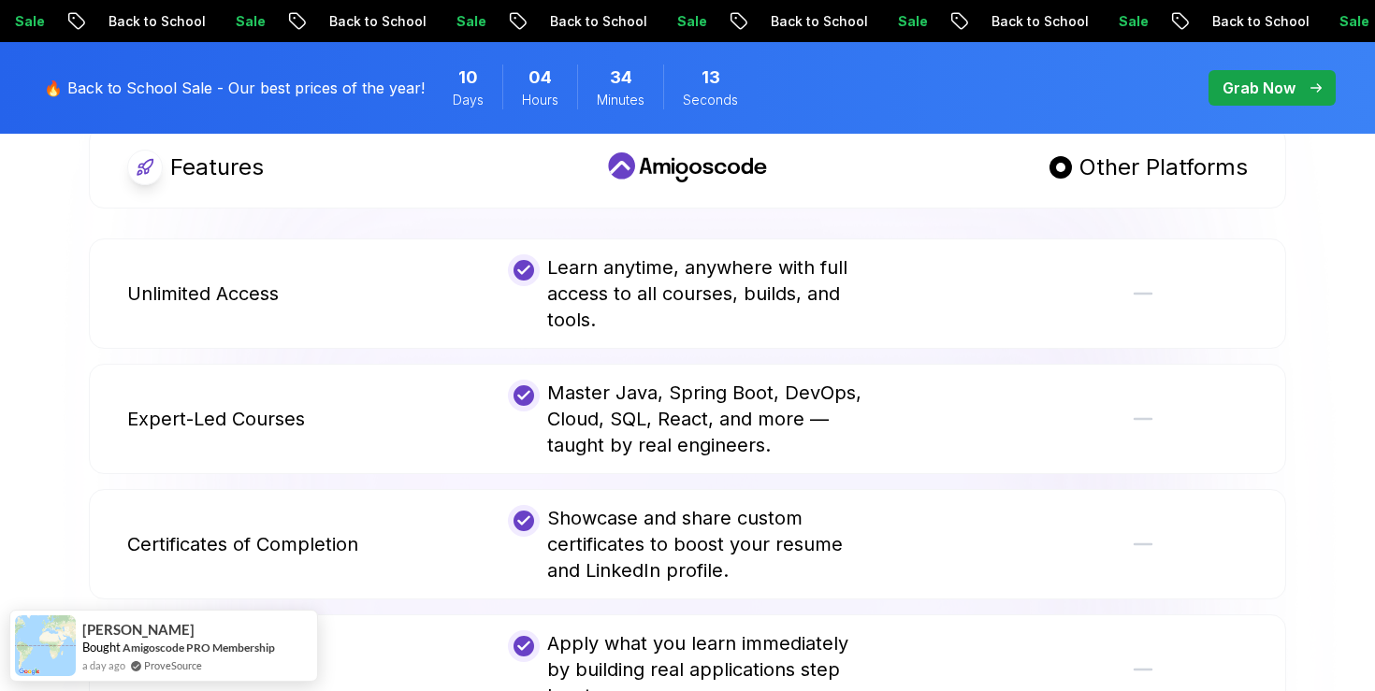
scroll to position [1321, 0]
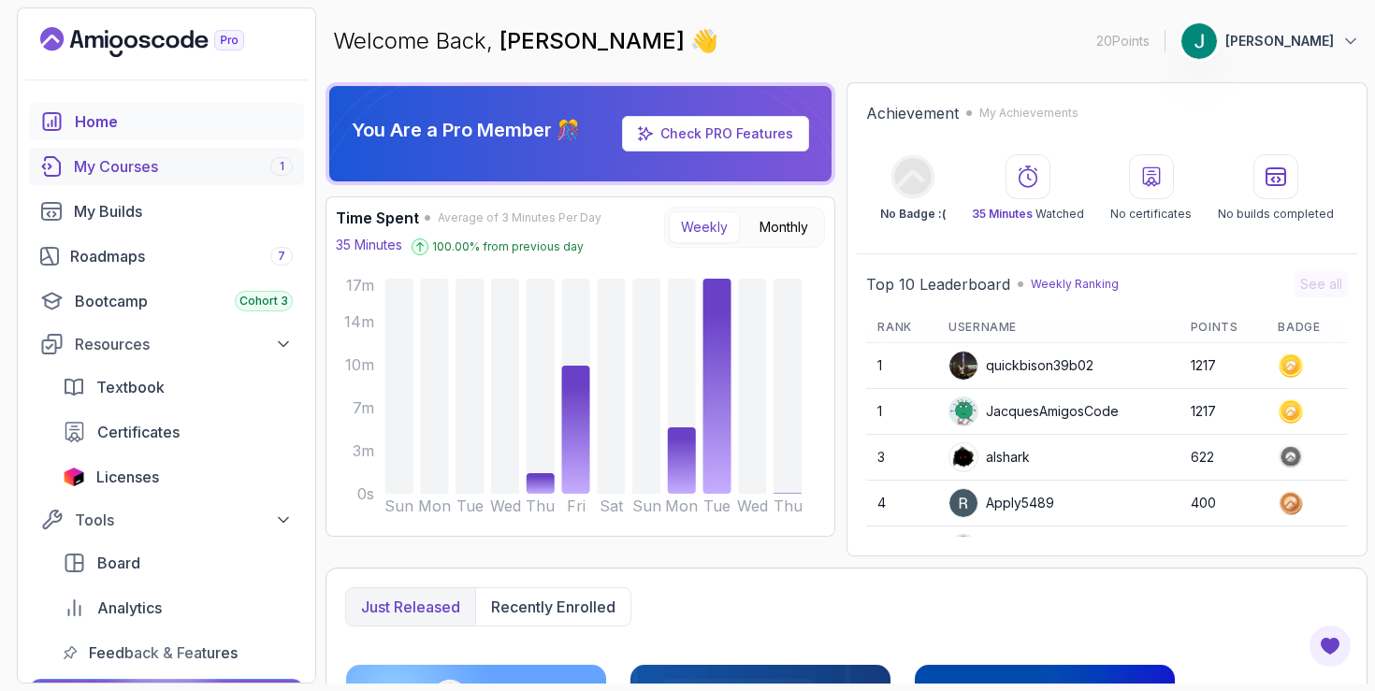
click at [206, 171] on div "My Courses 1" at bounding box center [183, 166] width 219 height 22
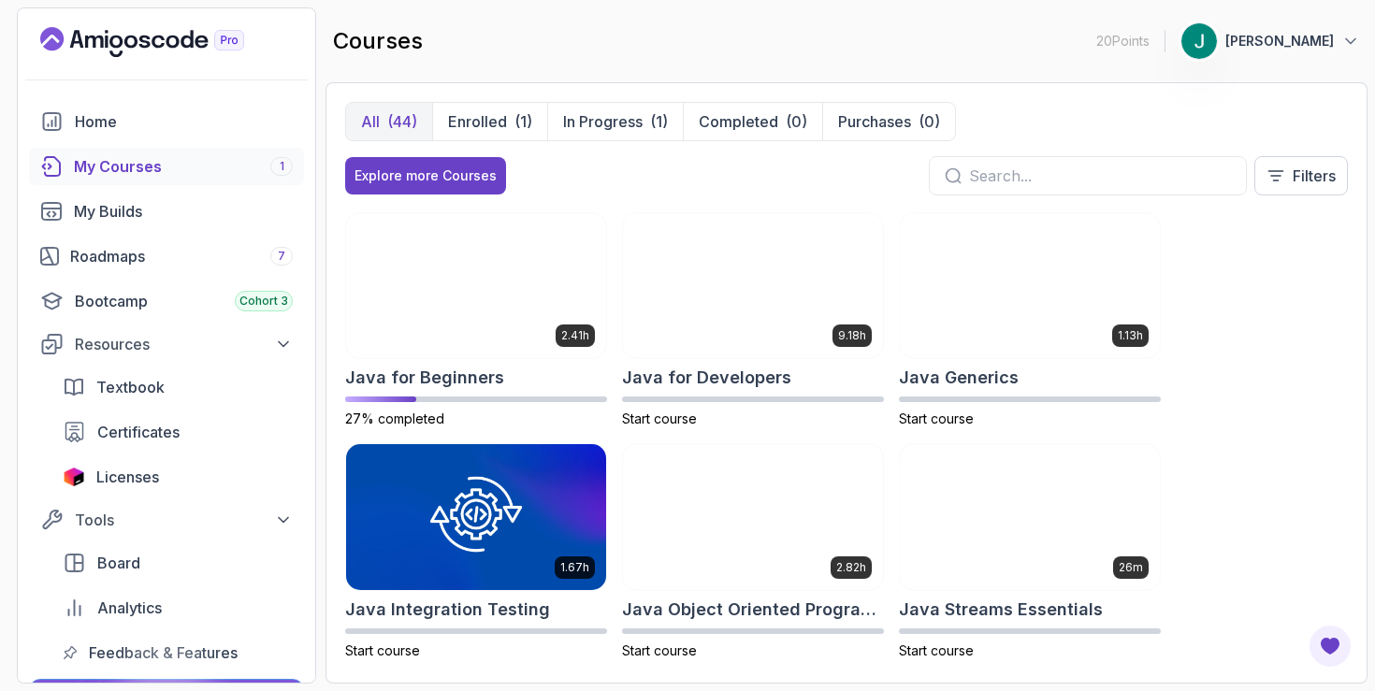
scroll to position [1252, 0]
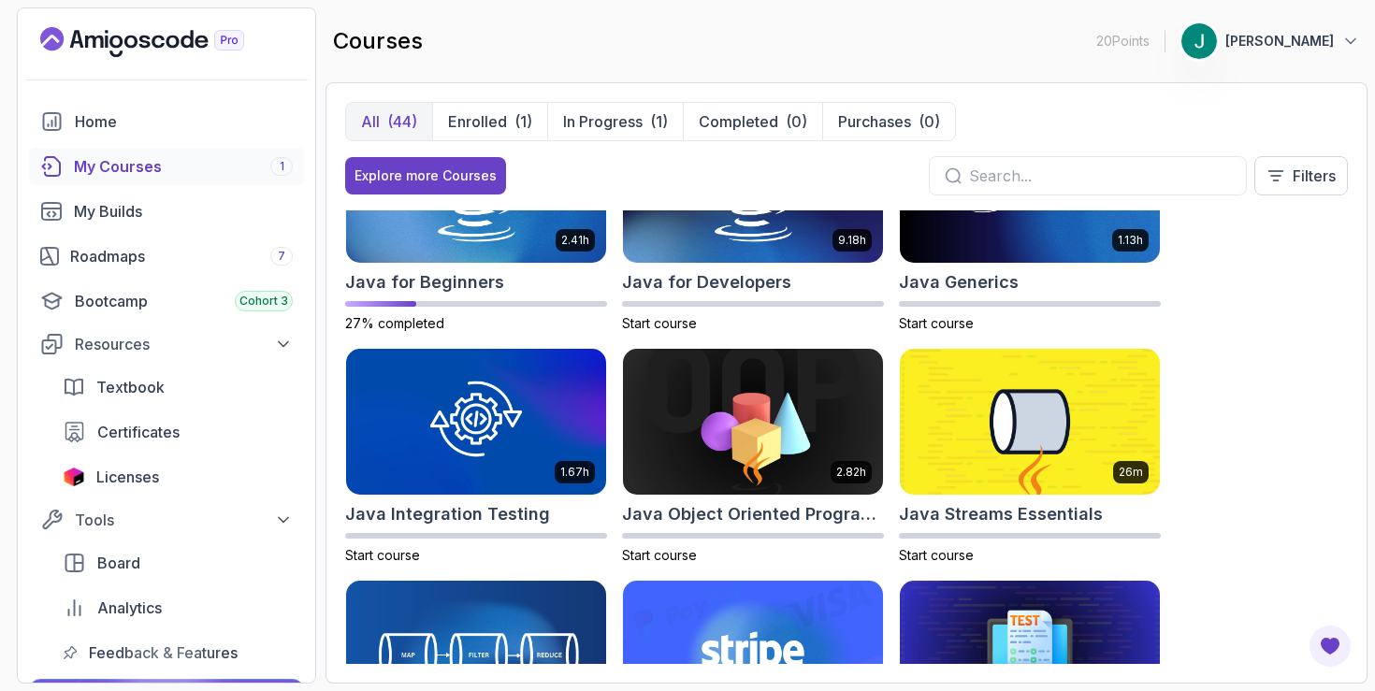
click at [1327, 50] on p "Jenil Bica" at bounding box center [1279, 41] width 109 height 19
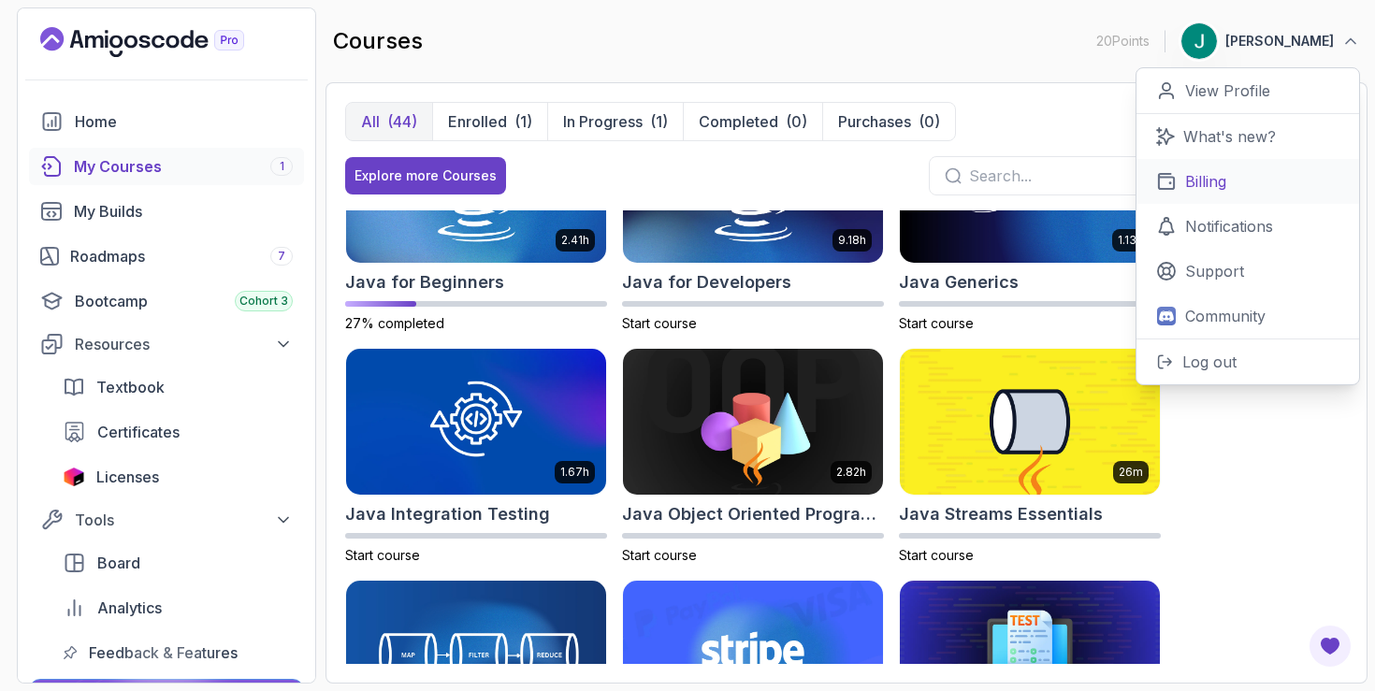
click at [1228, 192] on link "Billing" at bounding box center [1247, 181] width 223 height 45
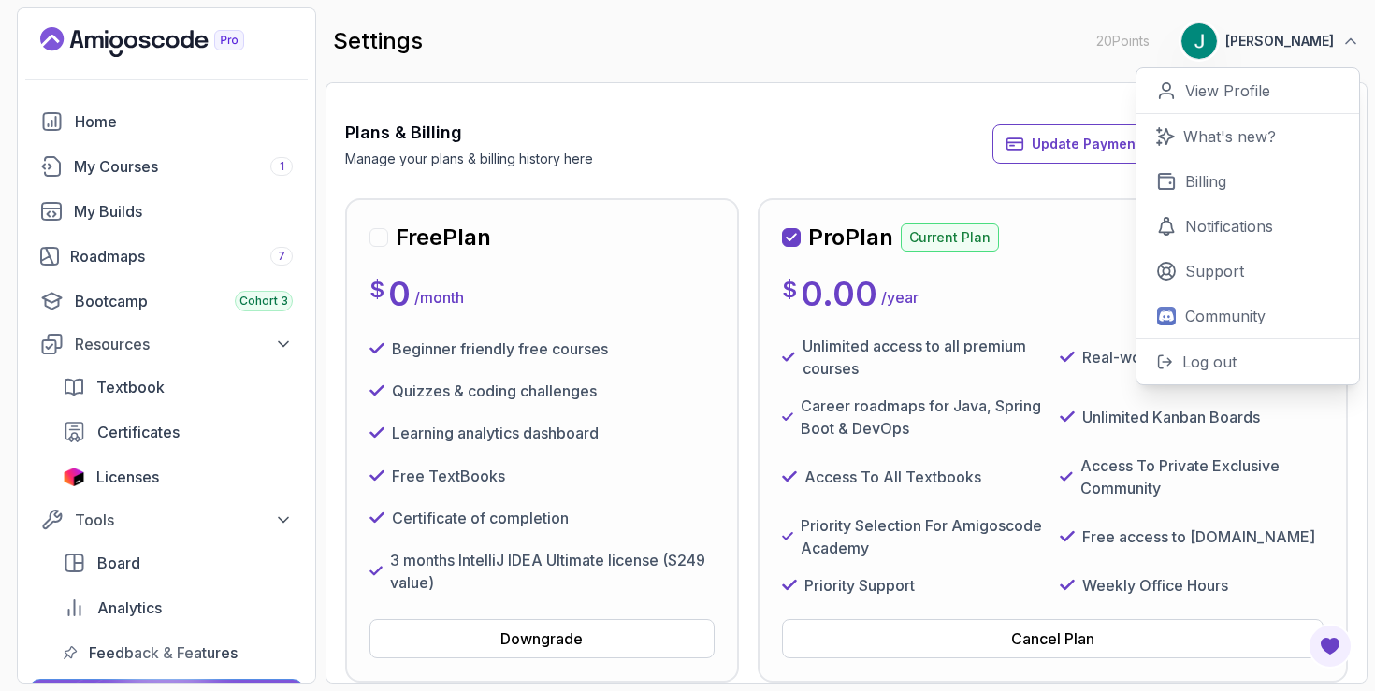
scroll to position [104, 0]
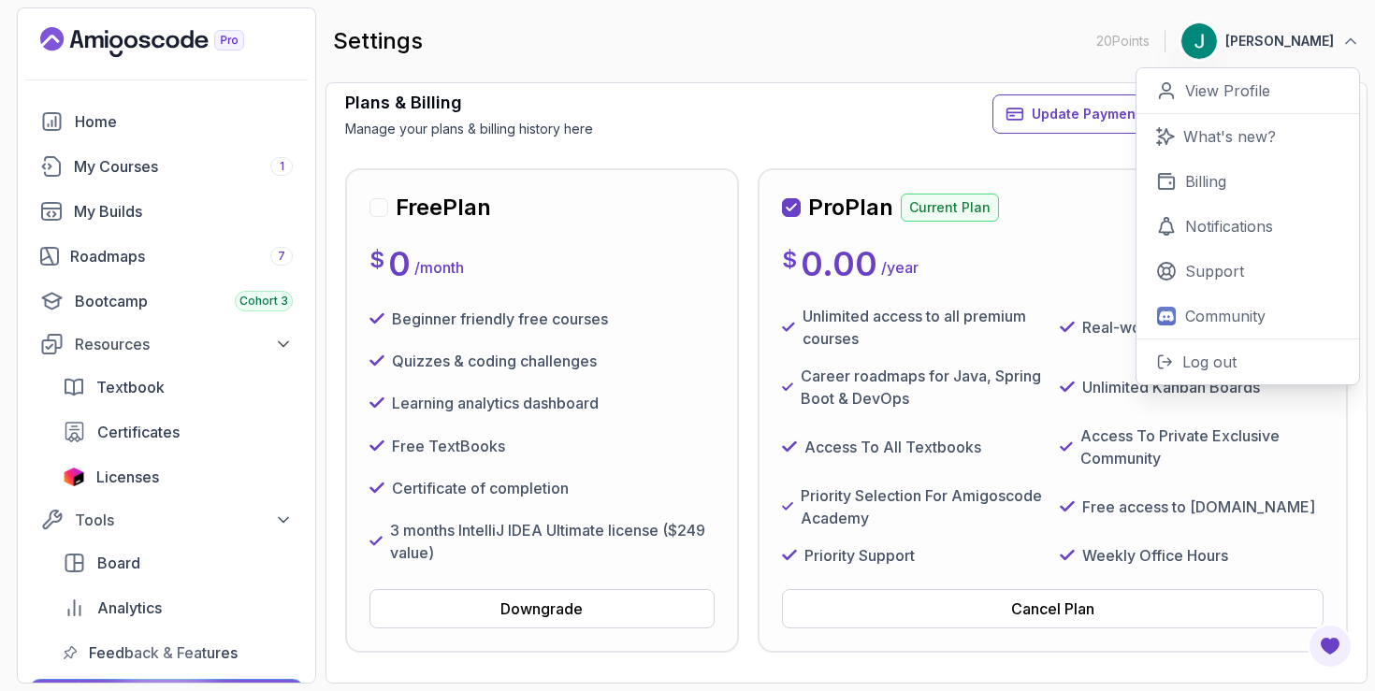
click at [811, 132] on div "Plans & Billing Manage your plans & billing history here Update Payment Details…" at bounding box center [846, 114] width 1003 height 49
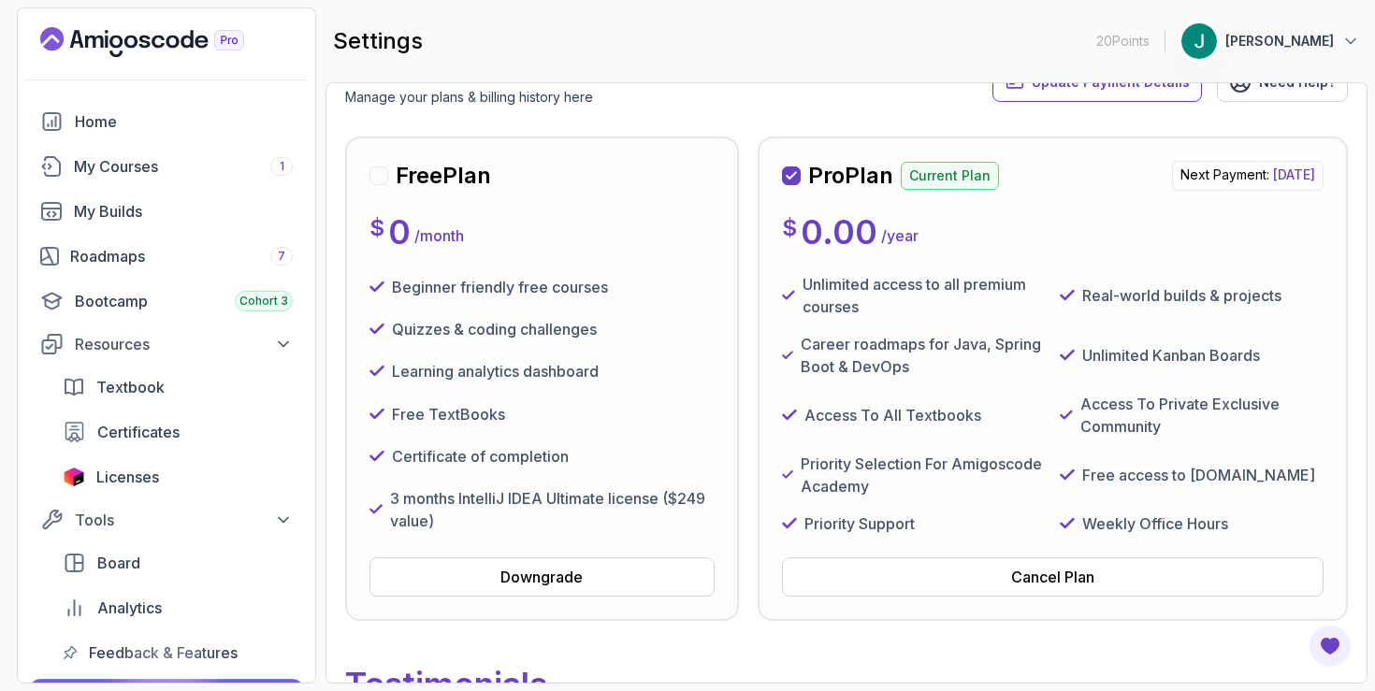
scroll to position [130, 0]
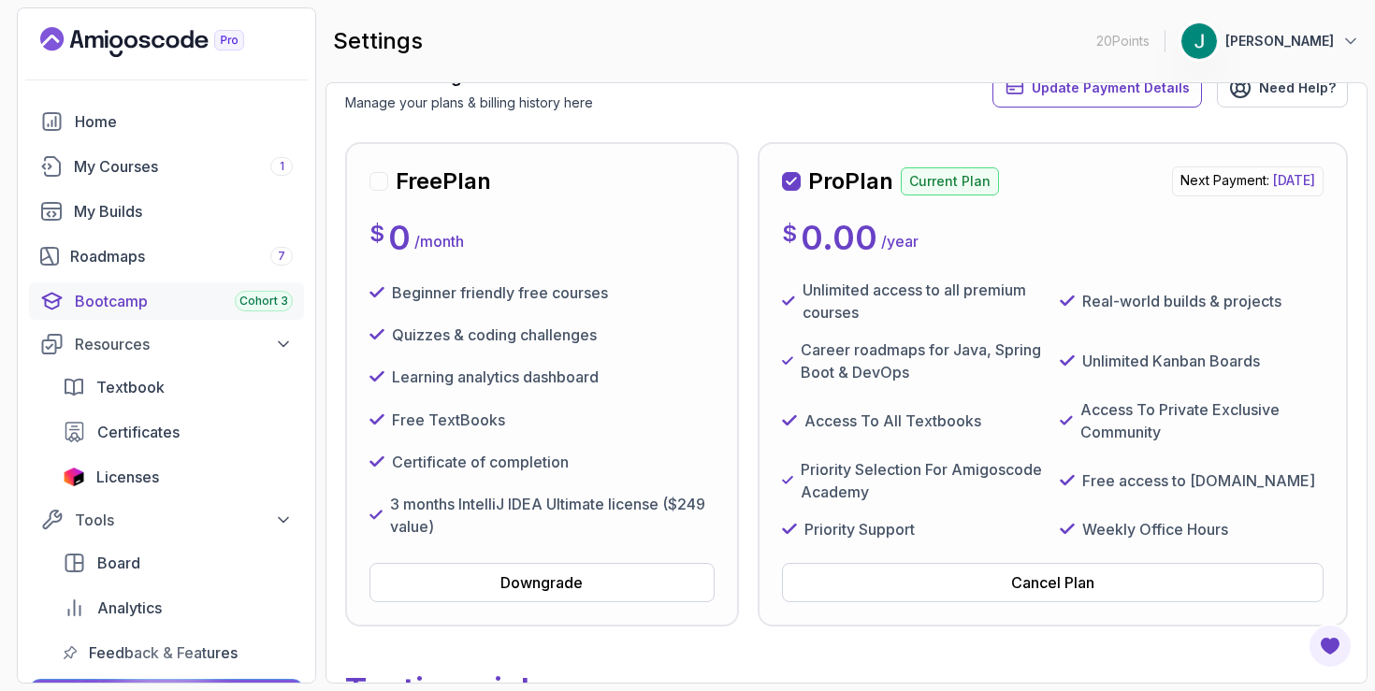
click at [205, 308] on div "Bootcamp Cohort 3" at bounding box center [184, 301] width 218 height 22
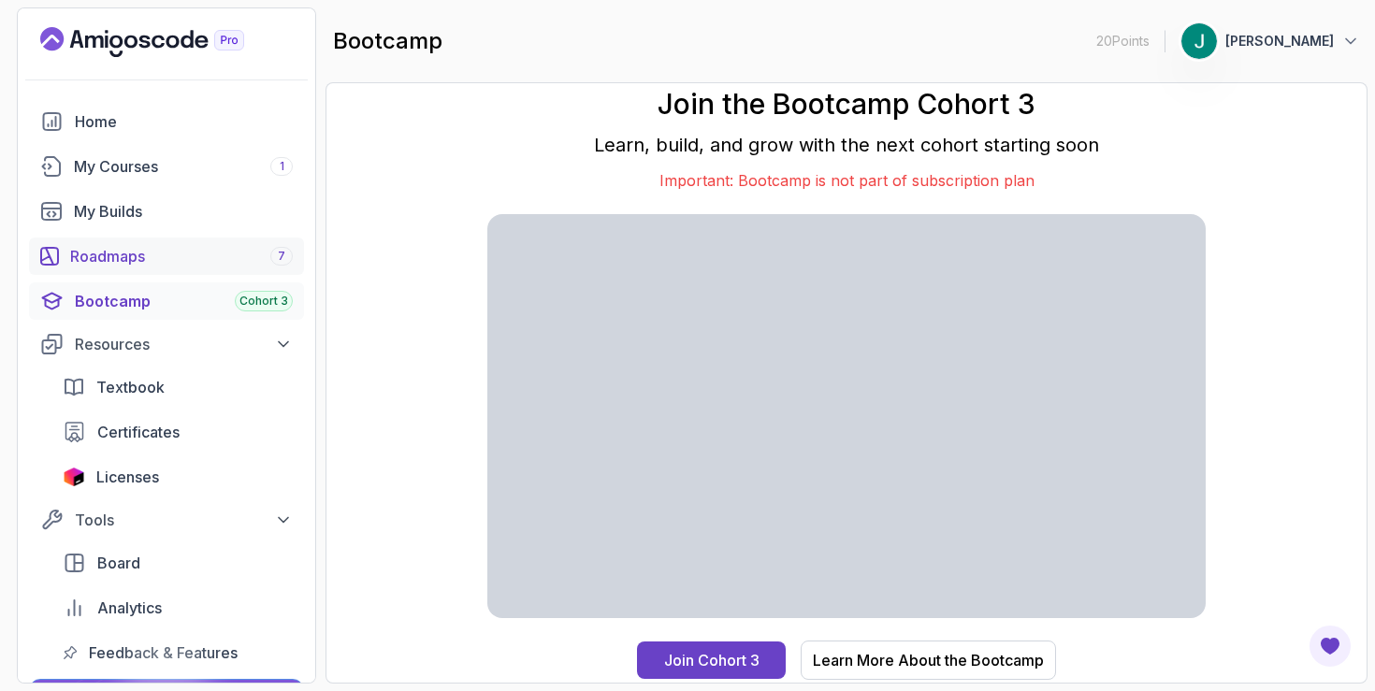
click at [194, 265] on div "Roadmaps 7" at bounding box center [181, 256] width 223 height 22
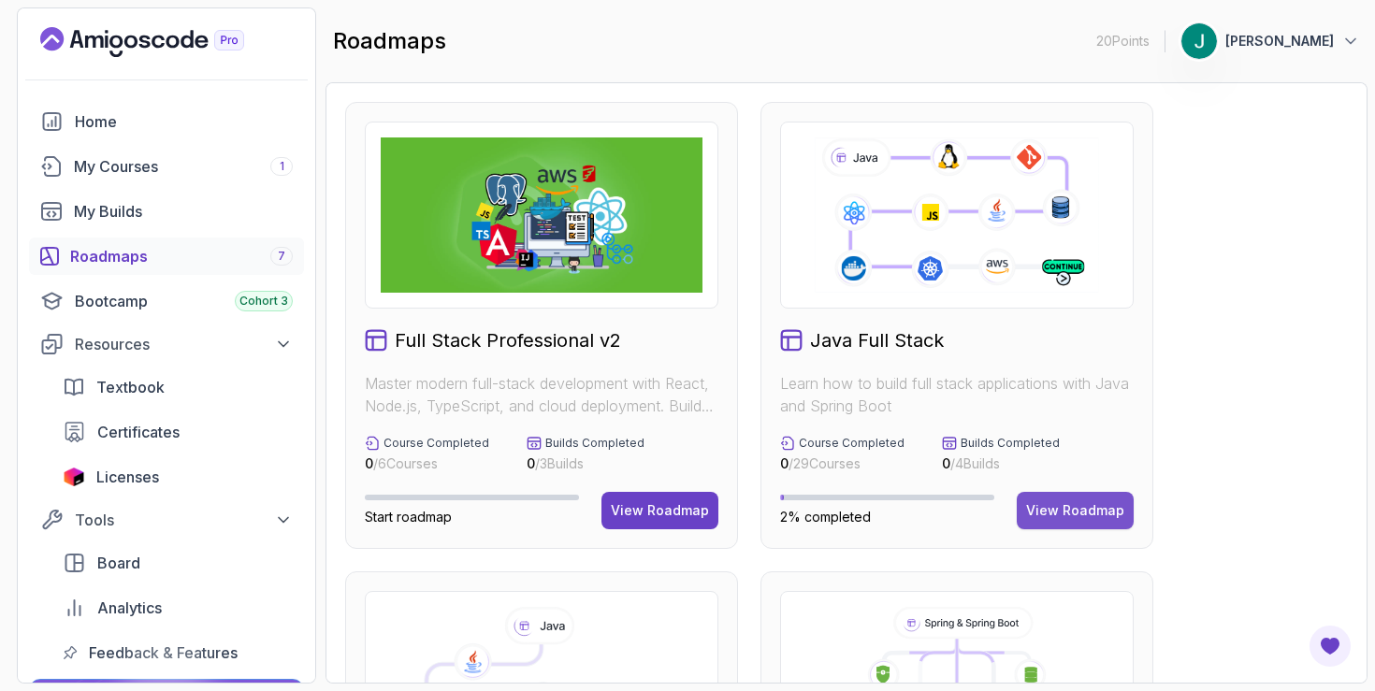
click at [1064, 508] on div "View Roadmap" at bounding box center [1075, 510] width 98 height 19
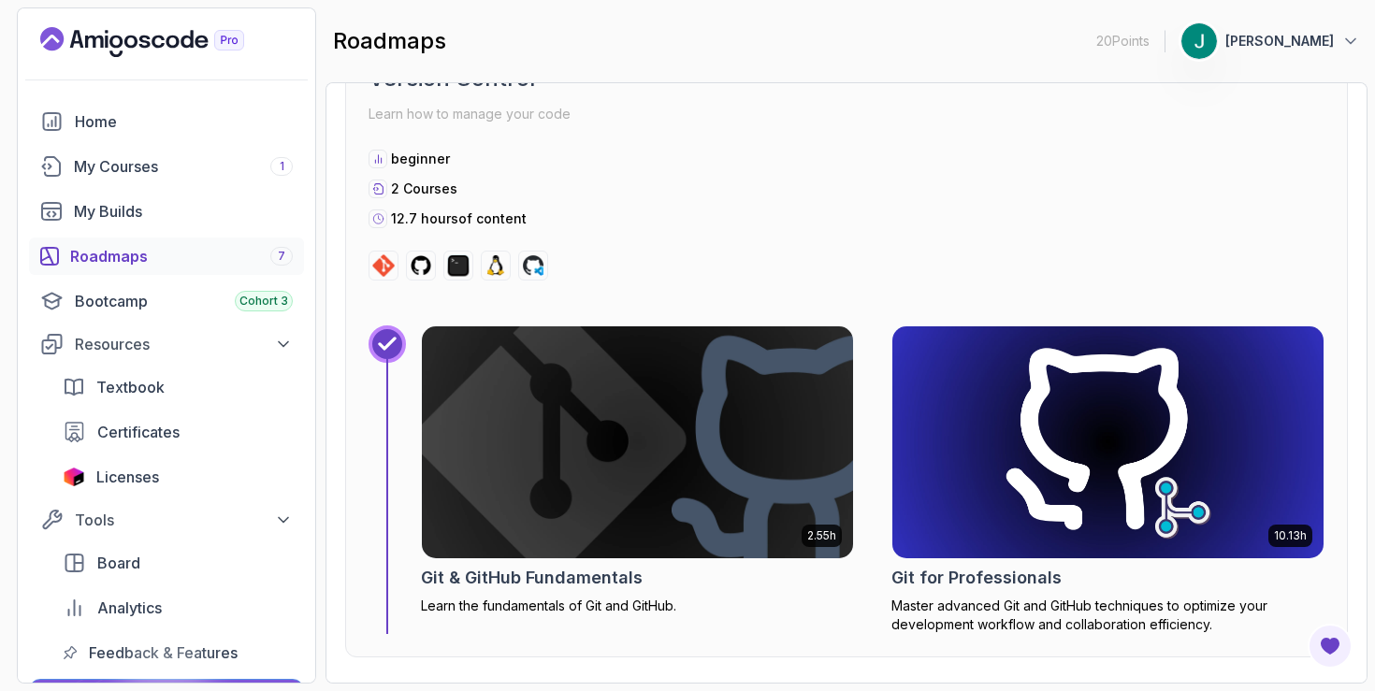
scroll to position [1697, 0]
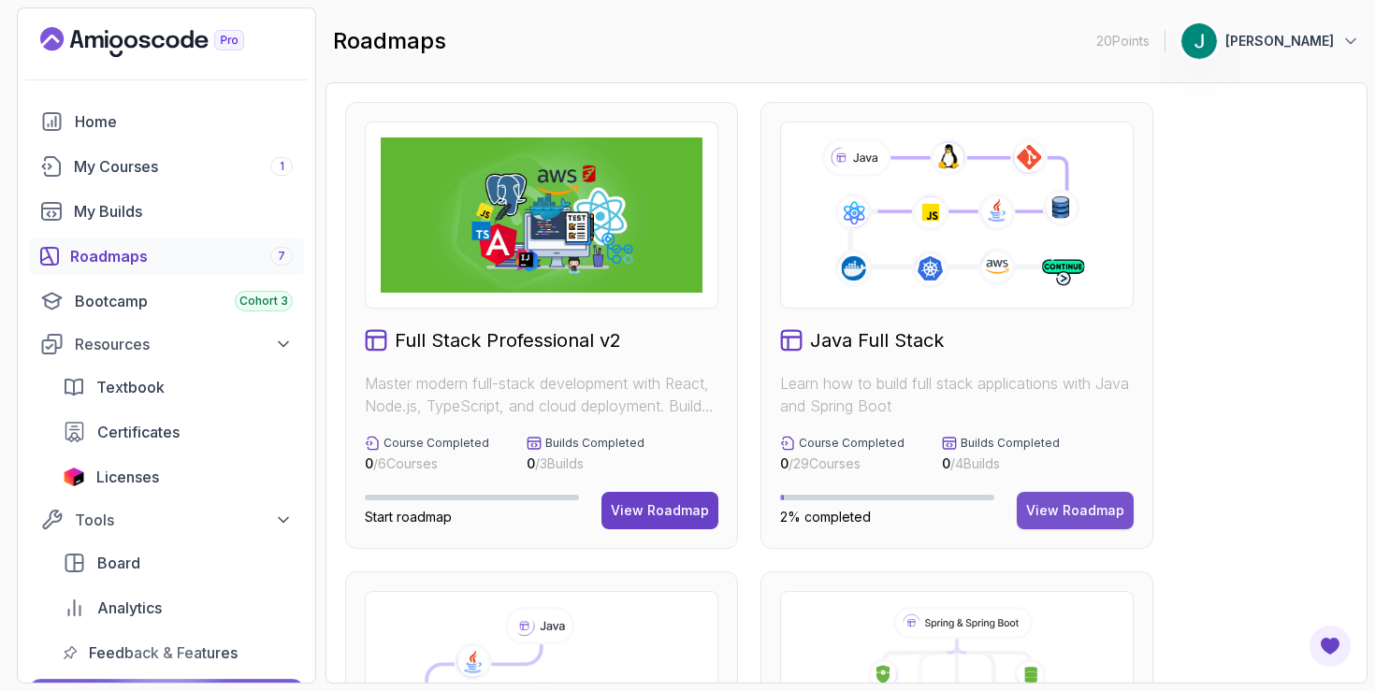
click at [1082, 513] on div "View Roadmap" at bounding box center [1075, 510] width 98 height 19
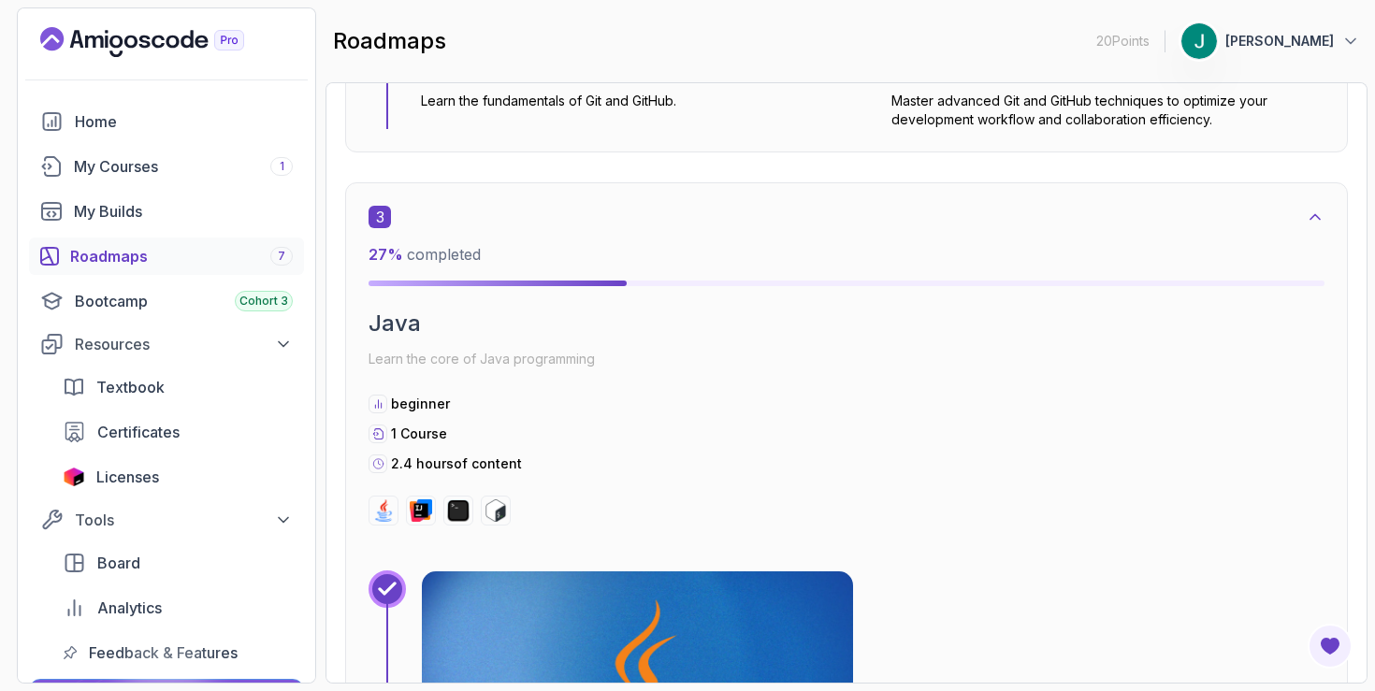
scroll to position [2346, 0]
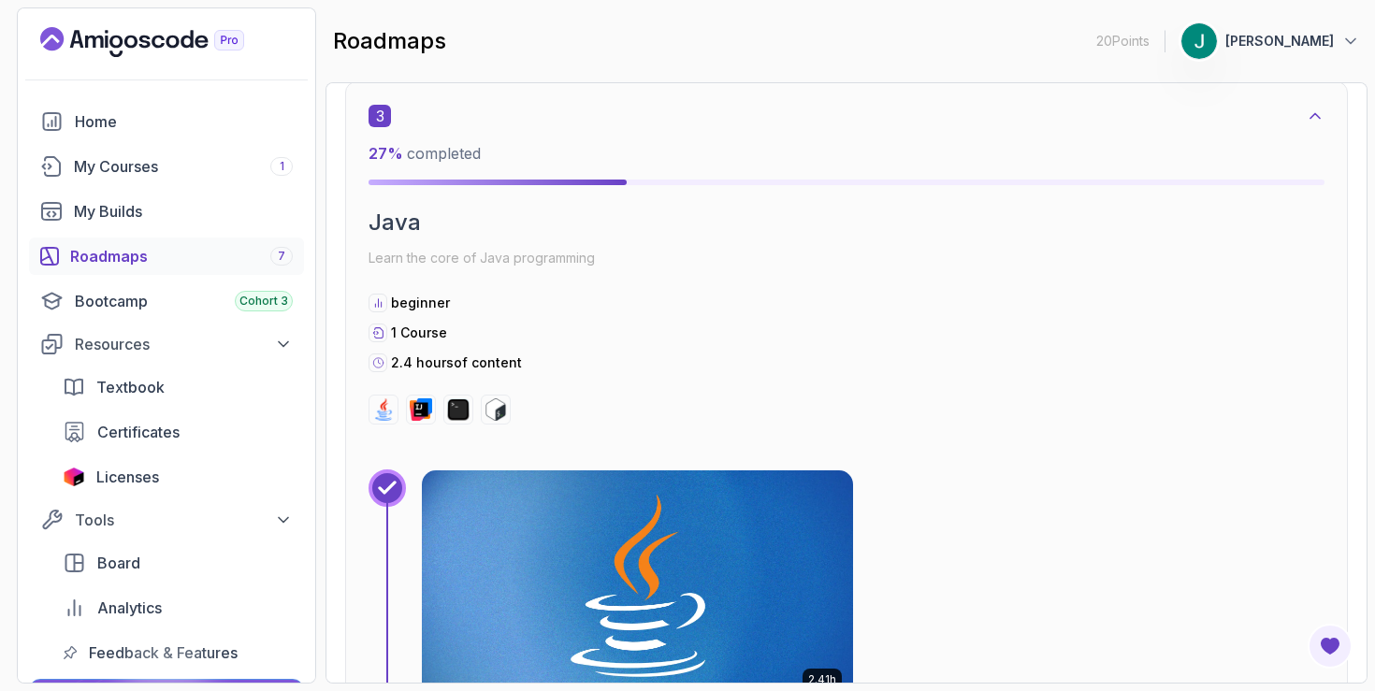
click at [731, 553] on img at bounding box center [637, 586] width 453 height 243
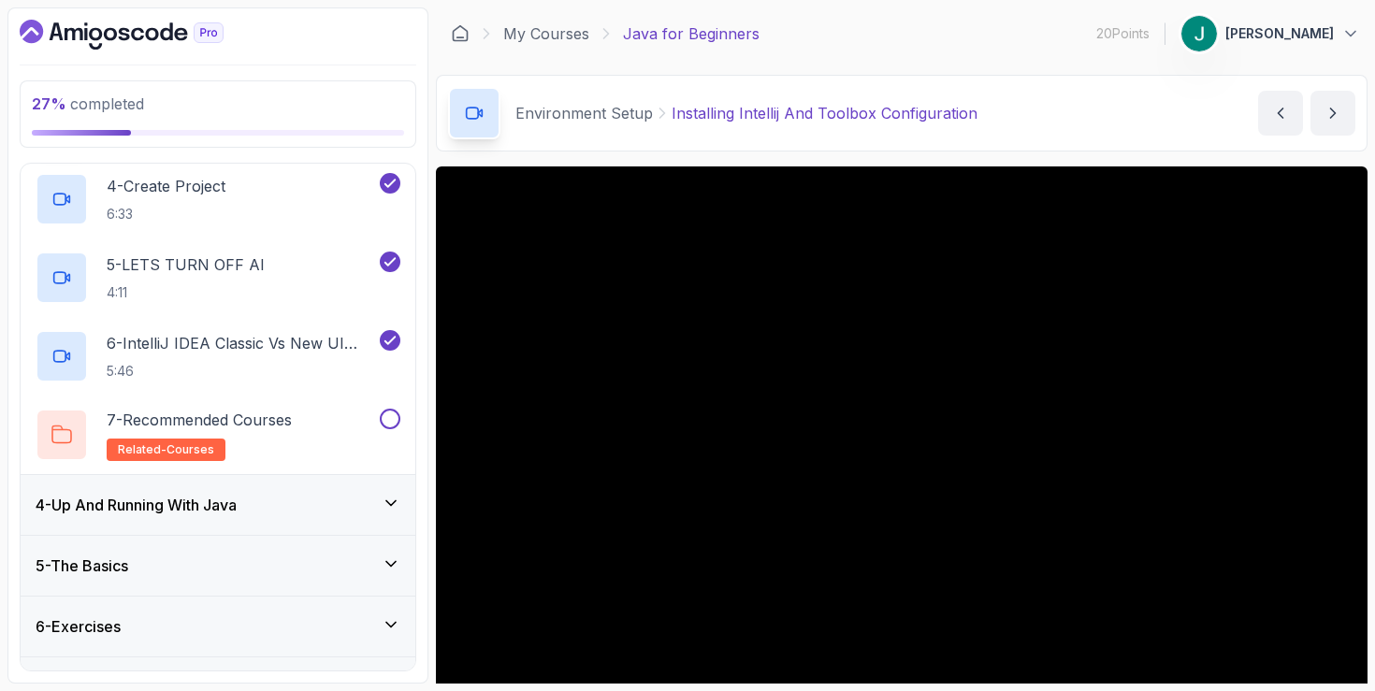
scroll to position [427, 0]
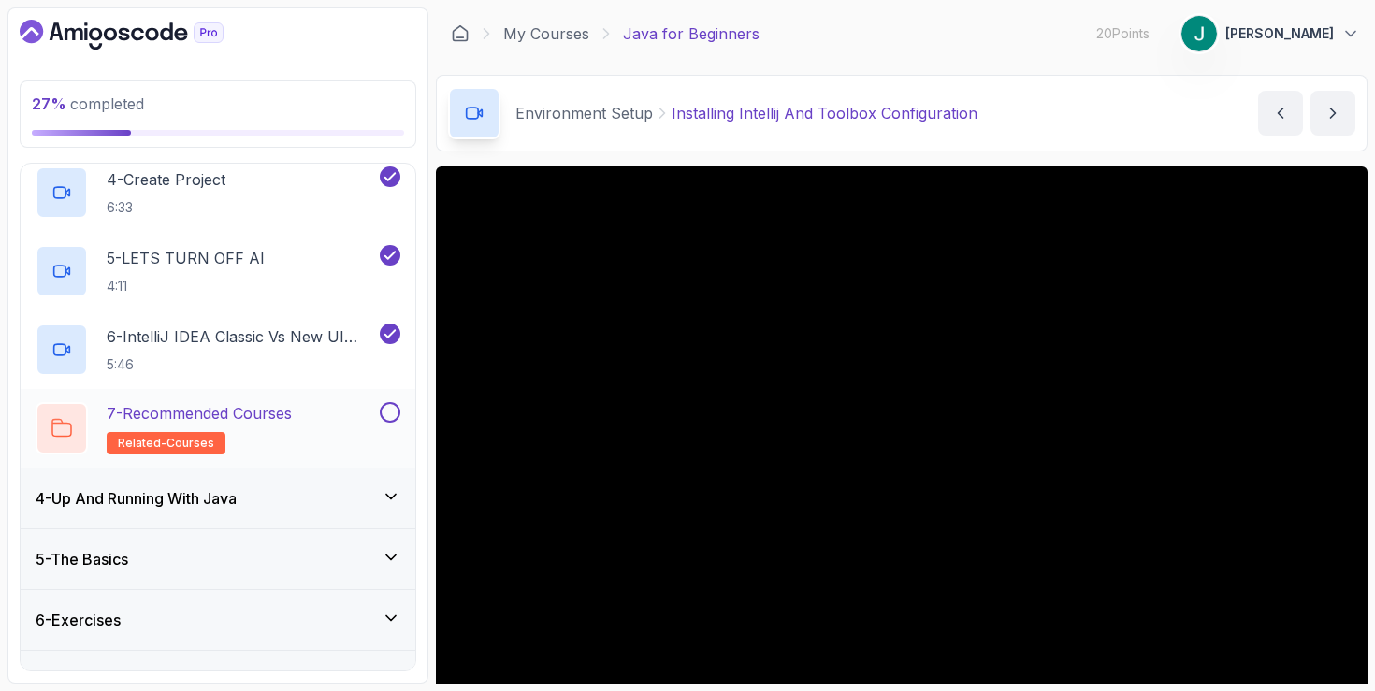
click at [246, 429] on h2 "7 - Recommended Courses related-courses" at bounding box center [199, 428] width 185 height 52
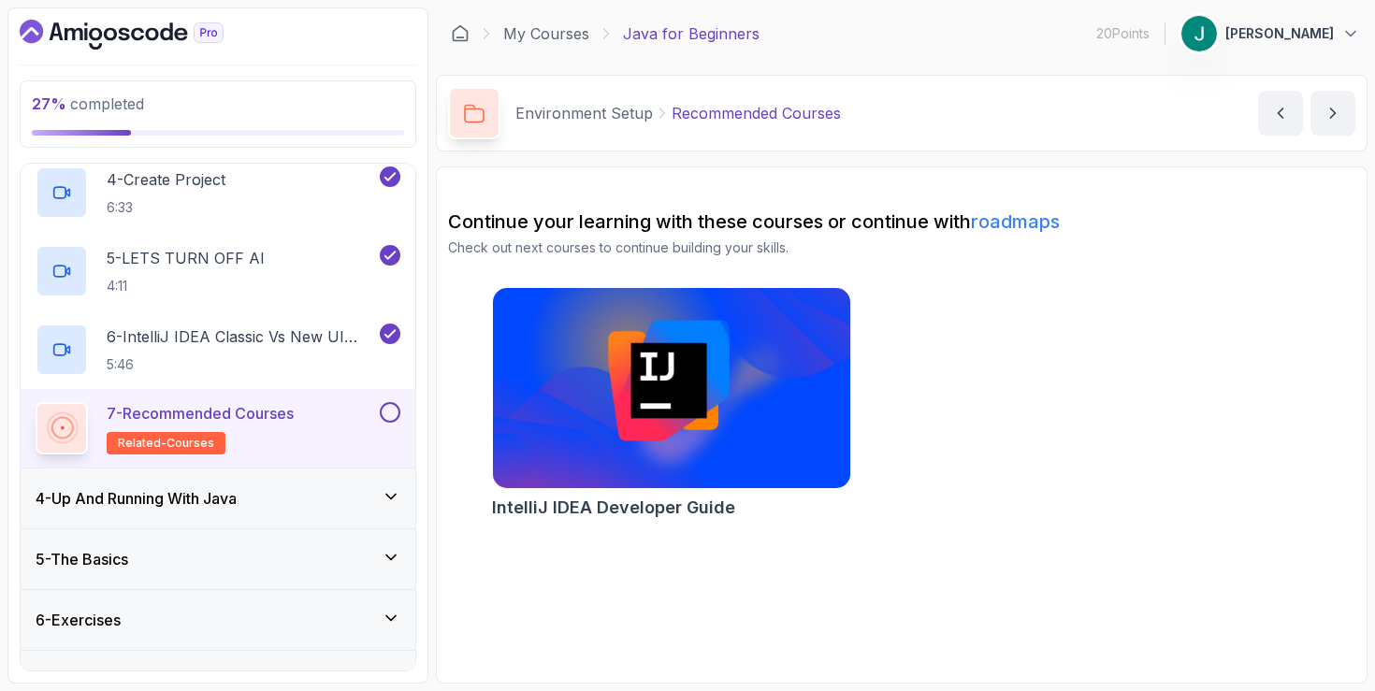
click at [267, 492] on div "4 - Up And Running With Java" at bounding box center [218, 498] width 365 height 22
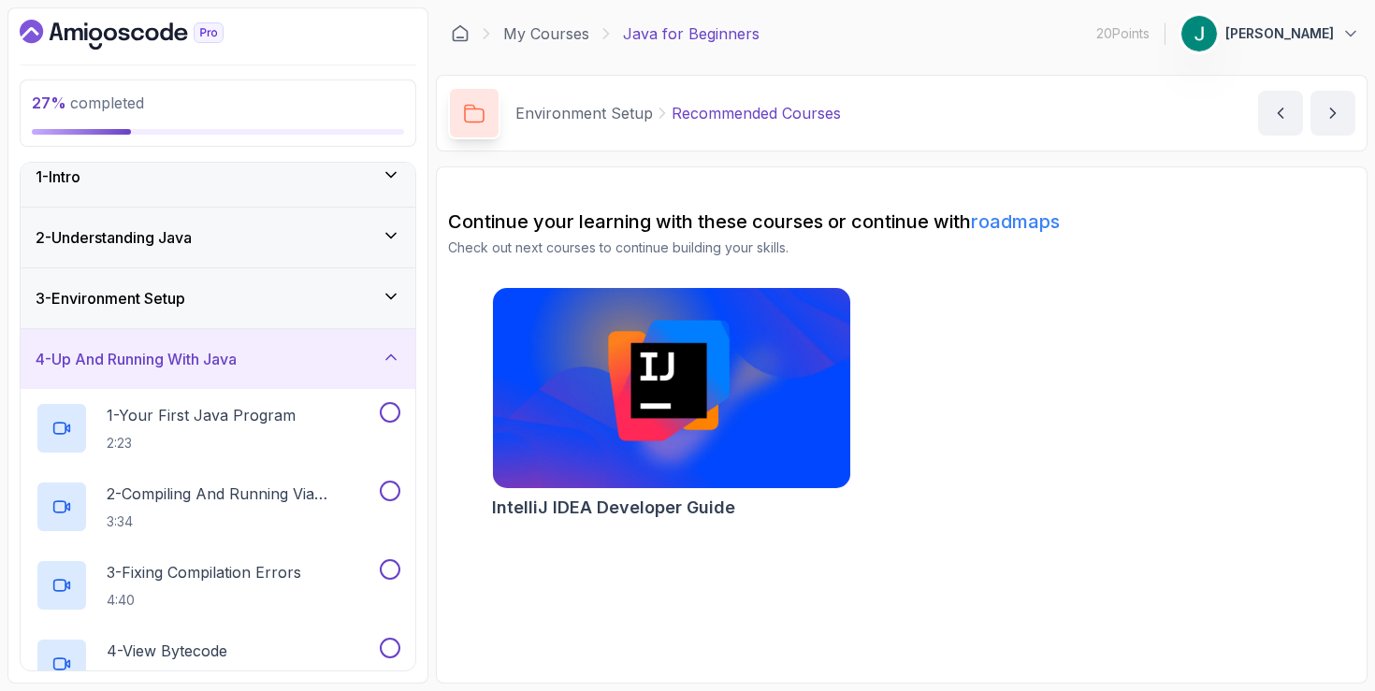
scroll to position [13, 0]
click at [287, 421] on p "1 - Your First Java Program" at bounding box center [201, 418] width 189 height 22
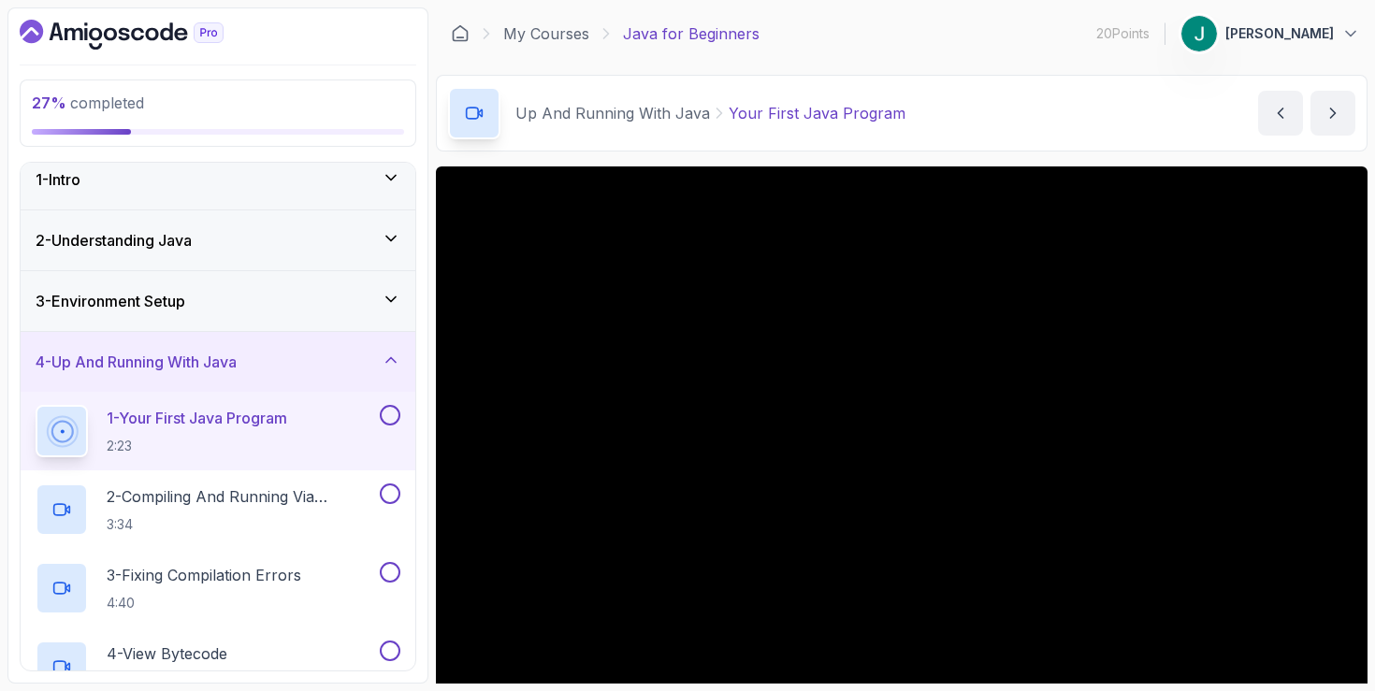
click at [342, 304] on div "3 - Environment Setup" at bounding box center [218, 301] width 365 height 22
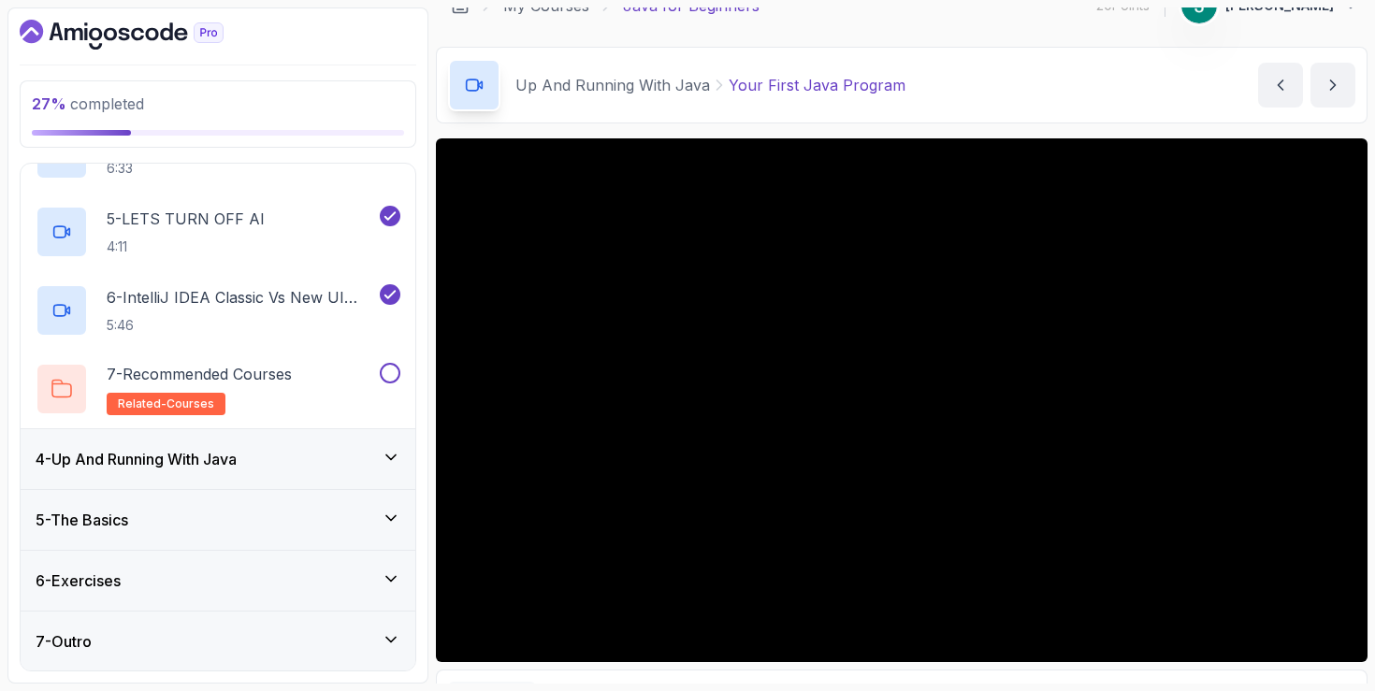
scroll to position [30, 0]
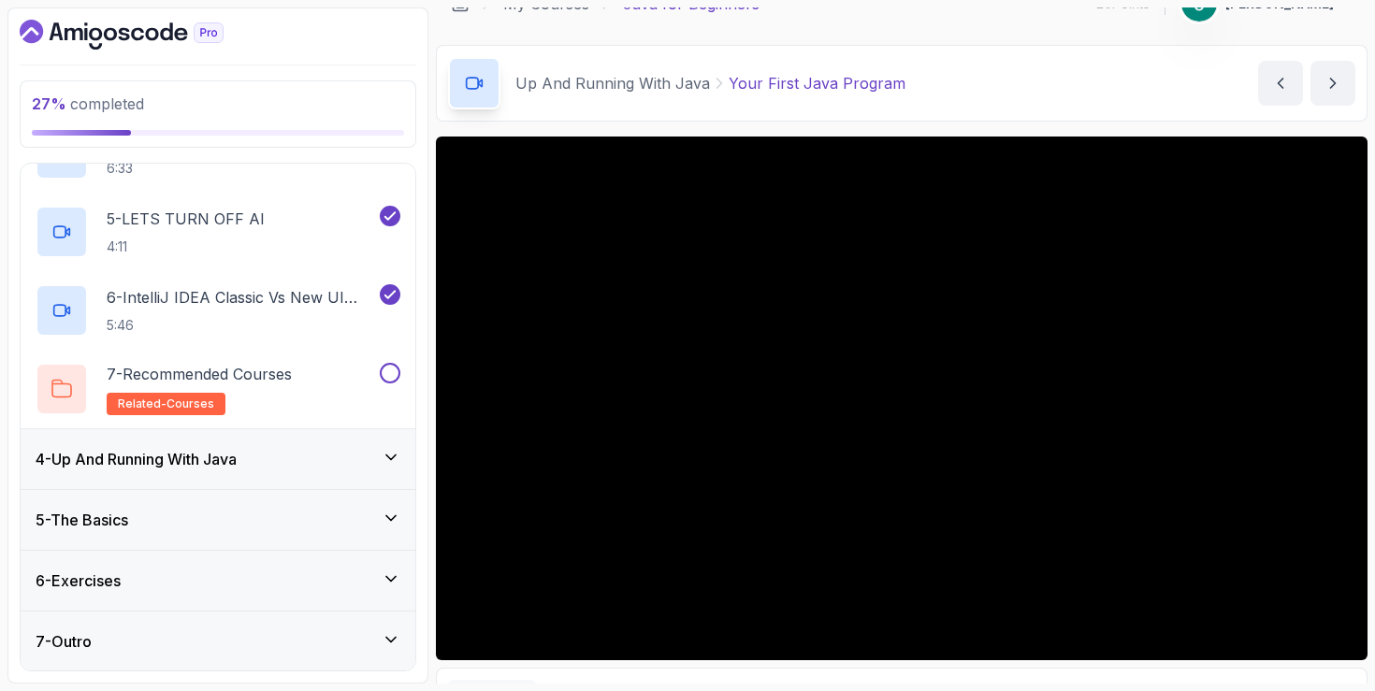
click at [371, 448] on div "4 - Up And Running With Java" at bounding box center [218, 459] width 365 height 22
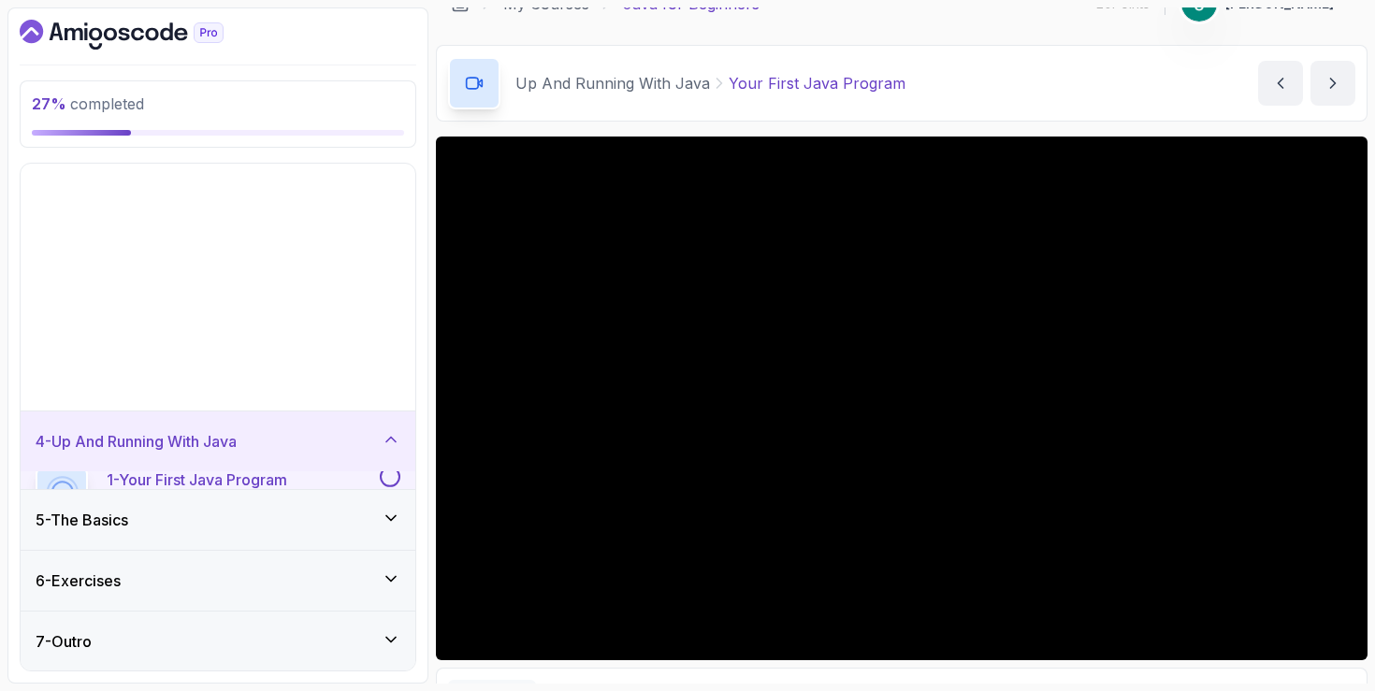
scroll to position [0, 0]
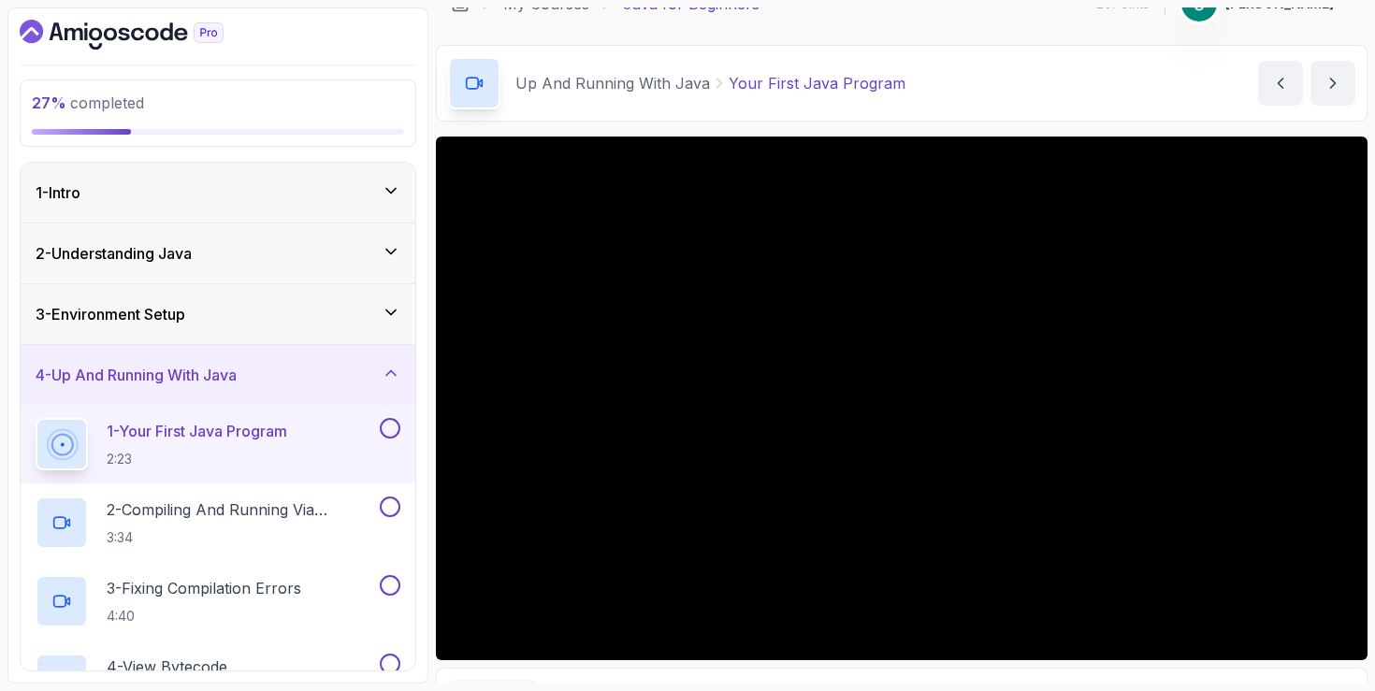
click at [400, 434] on div "1 - Your First Java Program 2:23" at bounding box center [218, 444] width 395 height 79
click at [389, 423] on button at bounding box center [390, 428] width 21 height 21
click at [313, 503] on p "2 - Compiling And Running Via Terminal" at bounding box center [241, 510] width 269 height 22
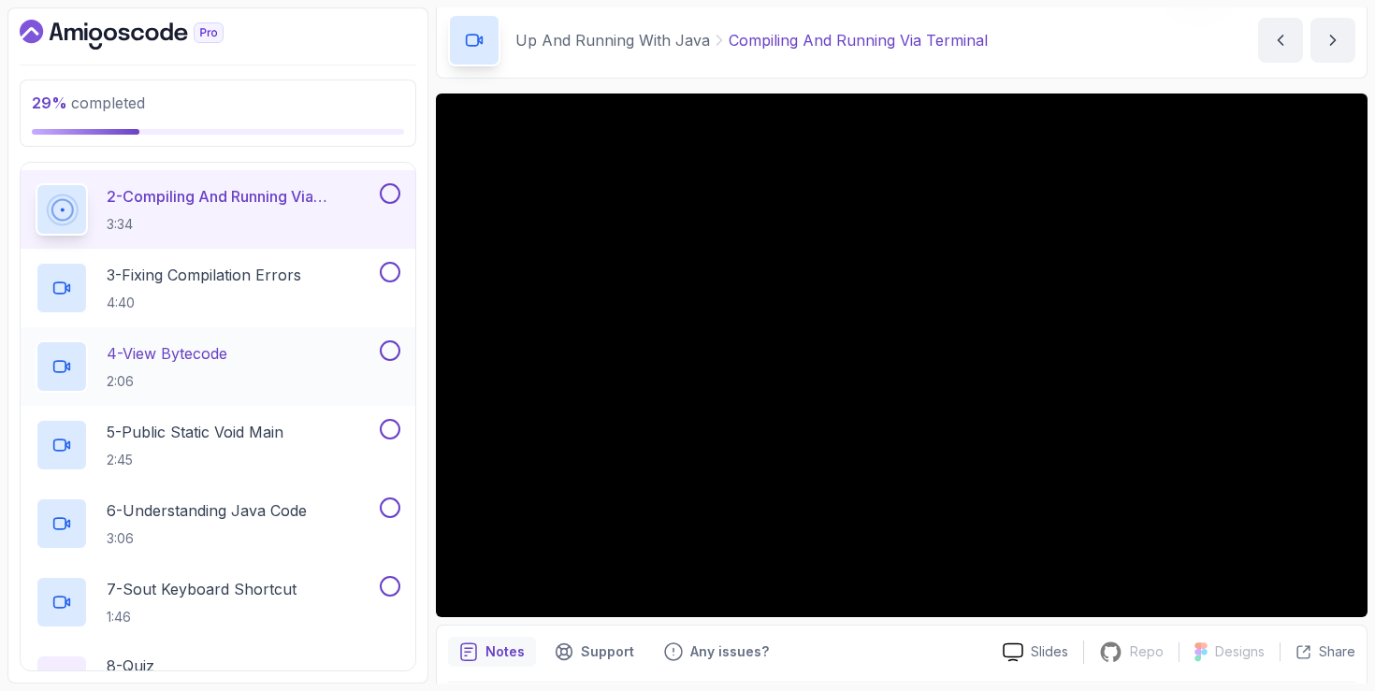
scroll to position [274, 0]
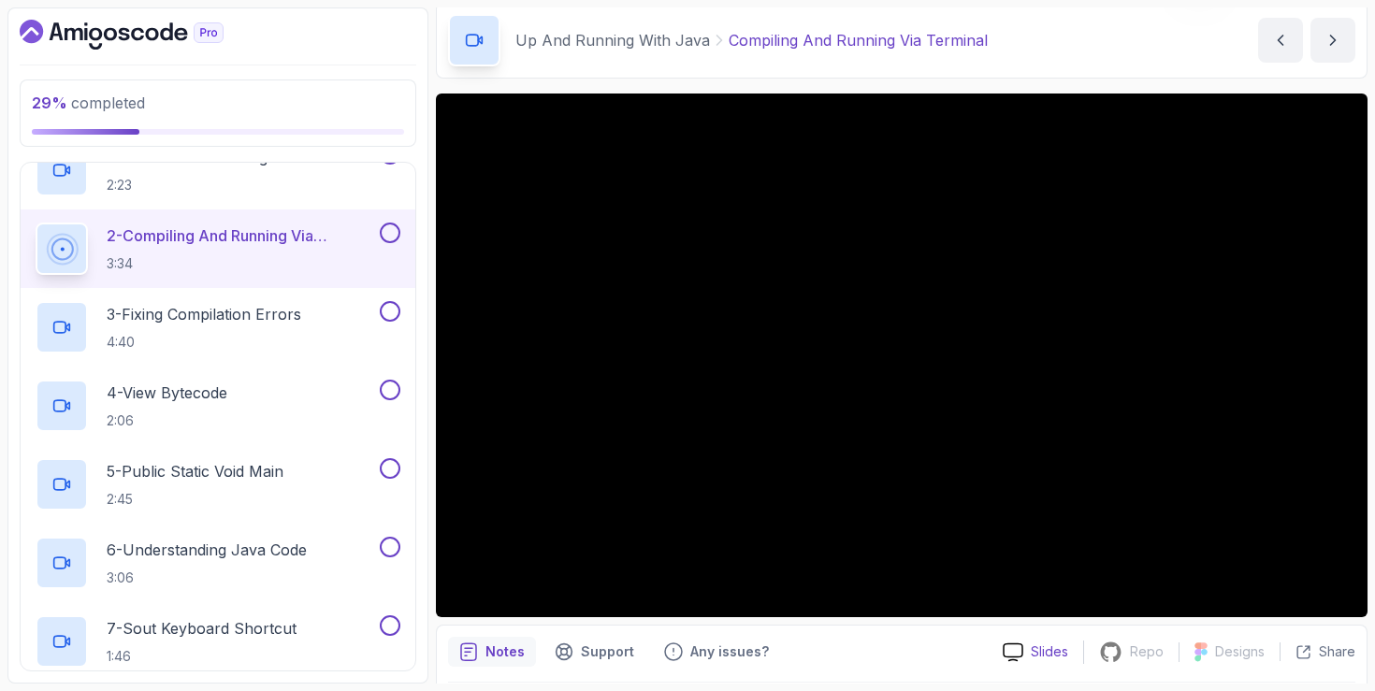
click at [1023, 650] on icon at bounding box center [1013, 653] width 21 height 20
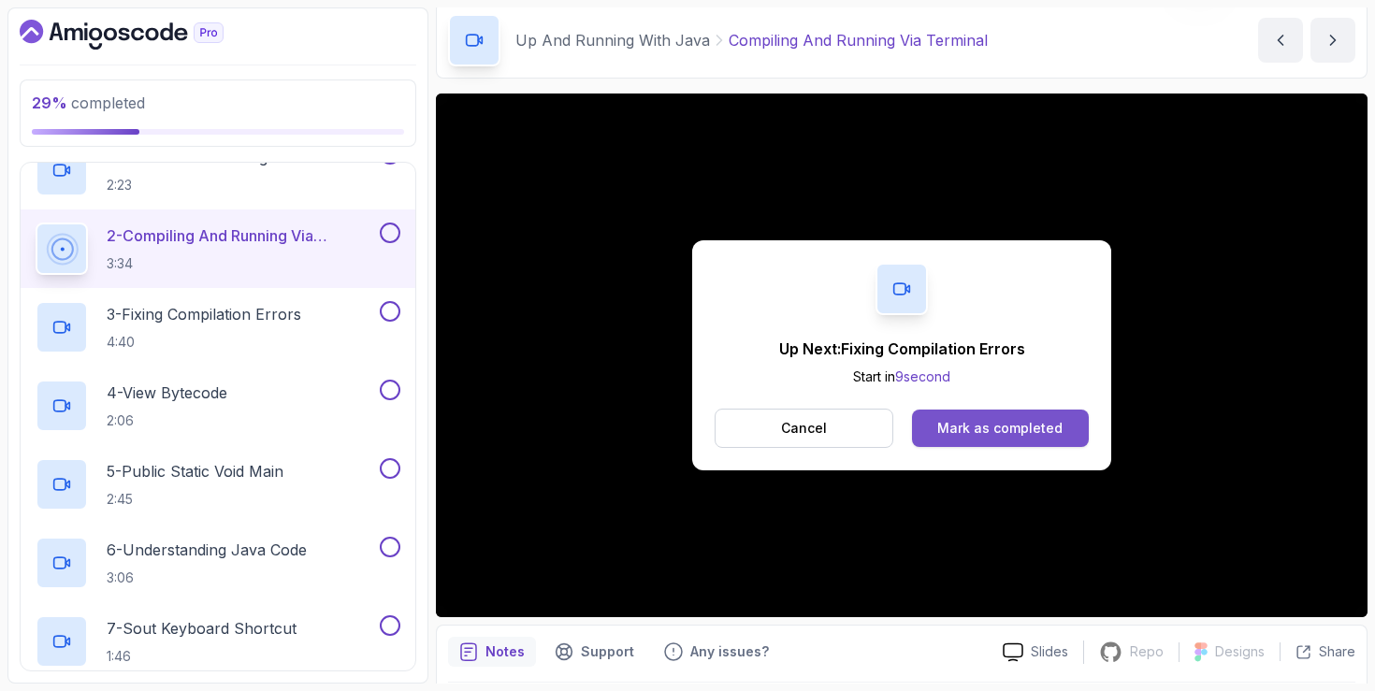
click at [973, 425] on div "Mark as completed" at bounding box center [999, 428] width 125 height 19
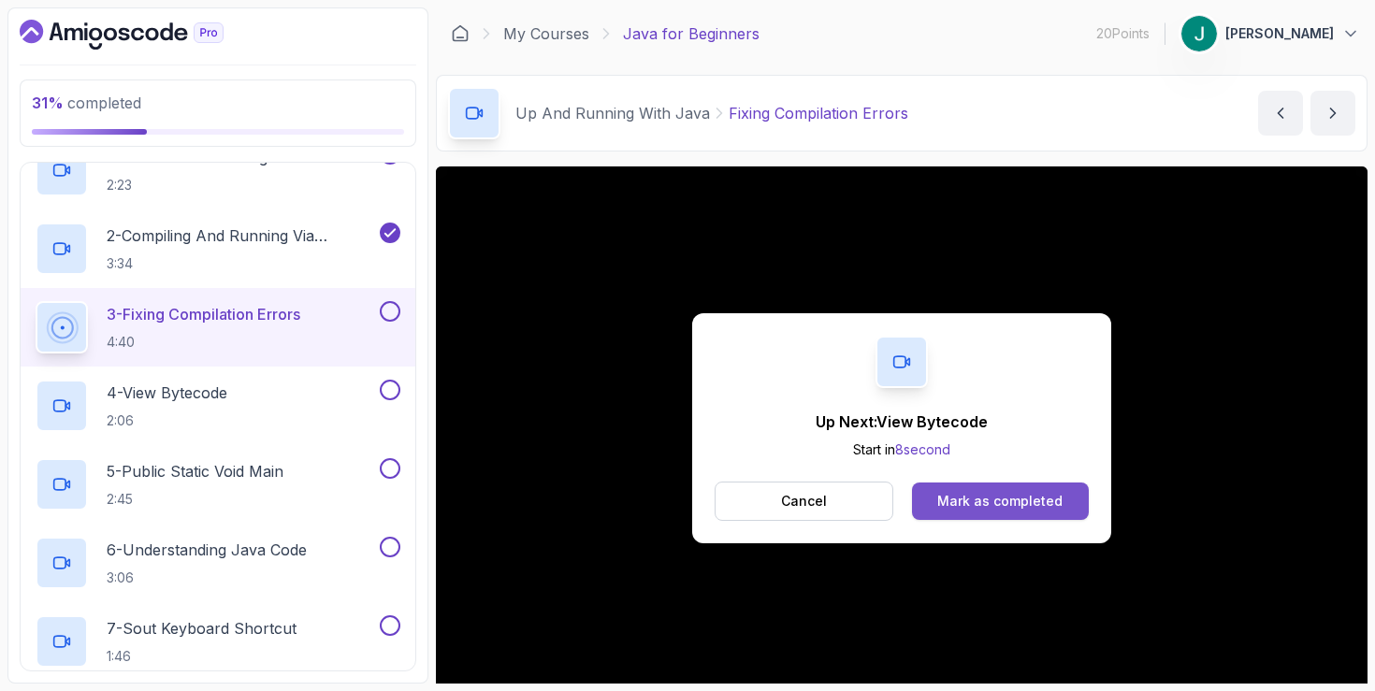
click at [984, 497] on div "Mark as completed" at bounding box center [999, 501] width 125 height 19
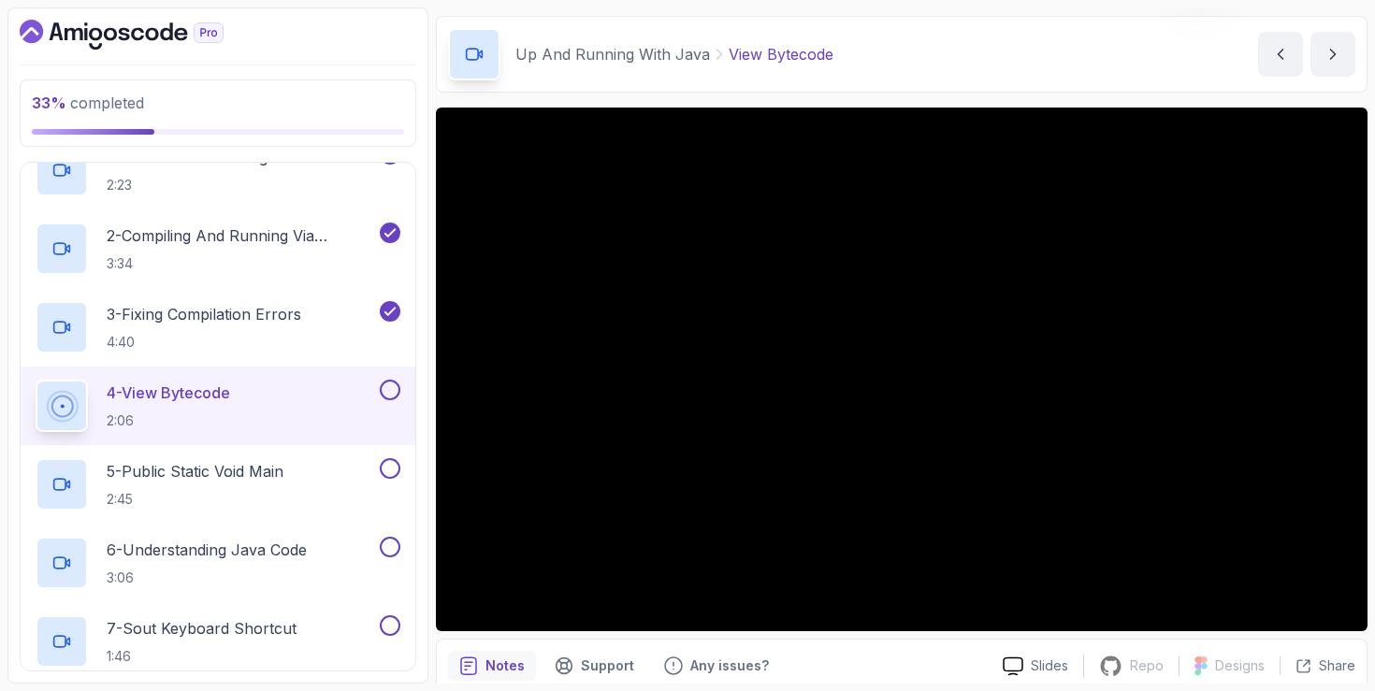
scroll to position [54, 0]
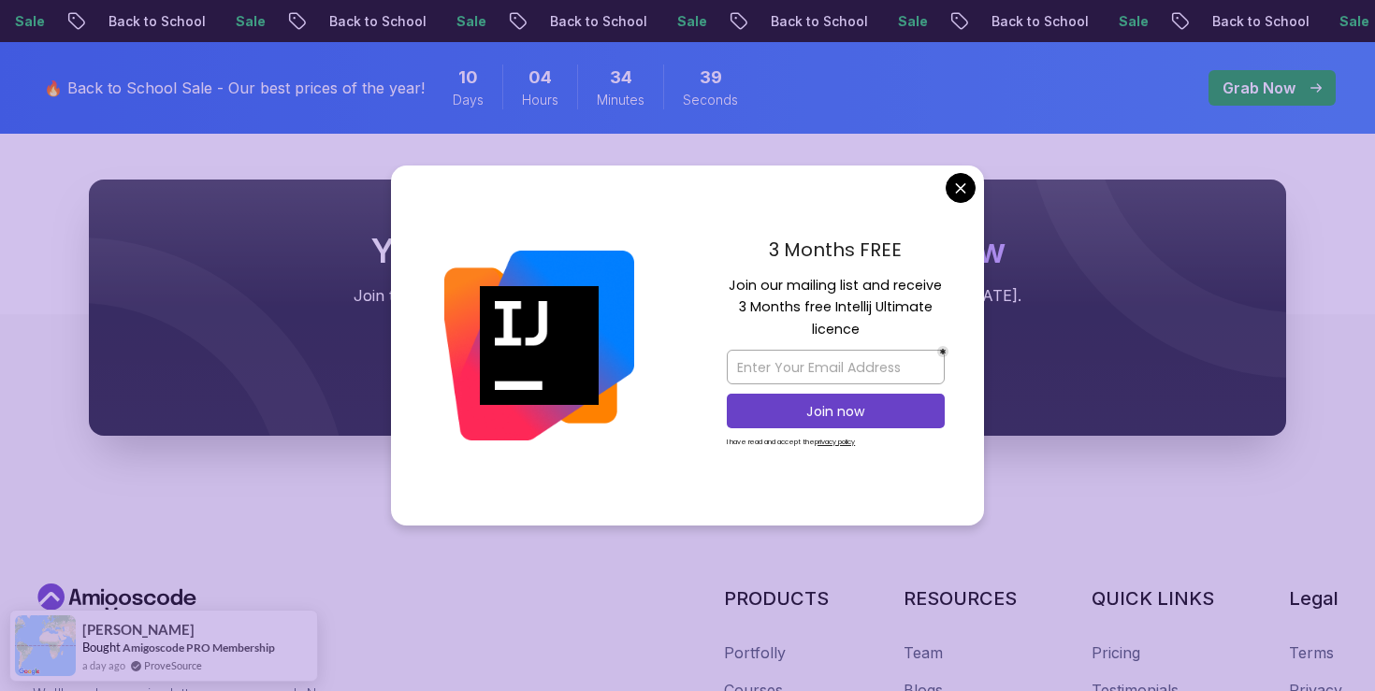
scroll to position [4507, 0]
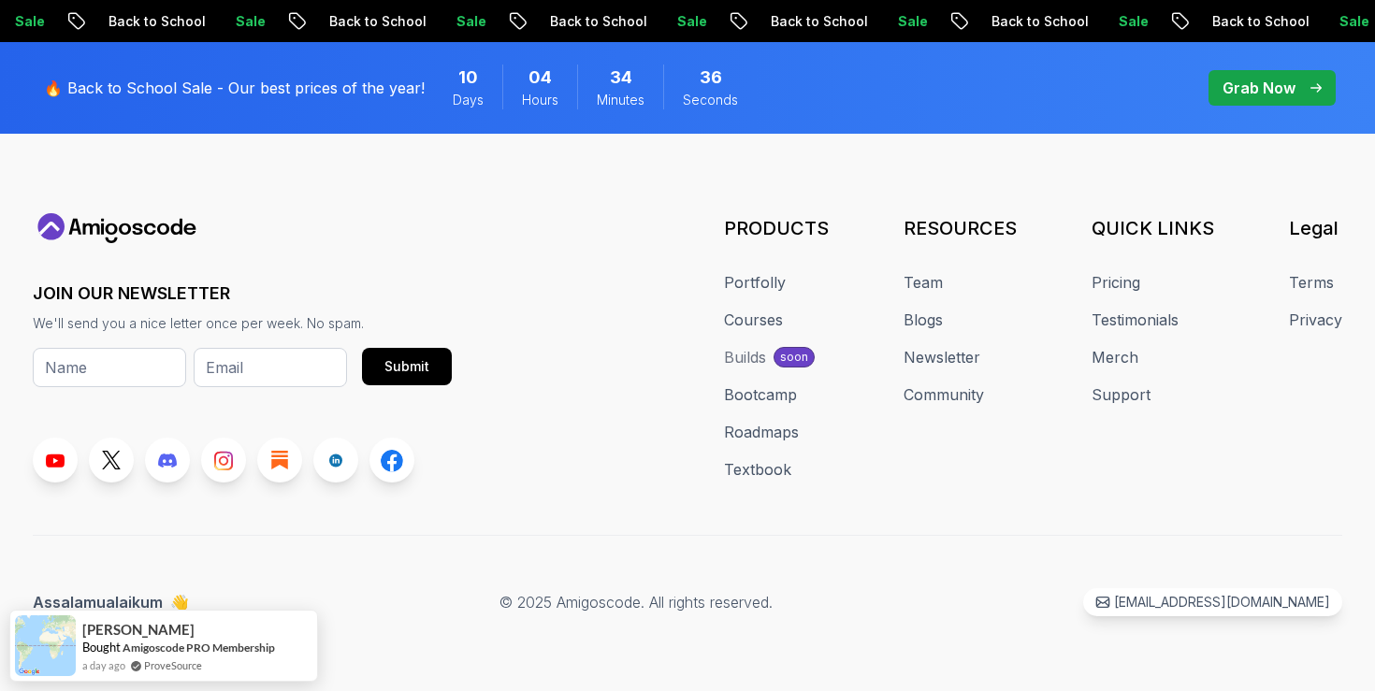
scroll to position [4828, 0]
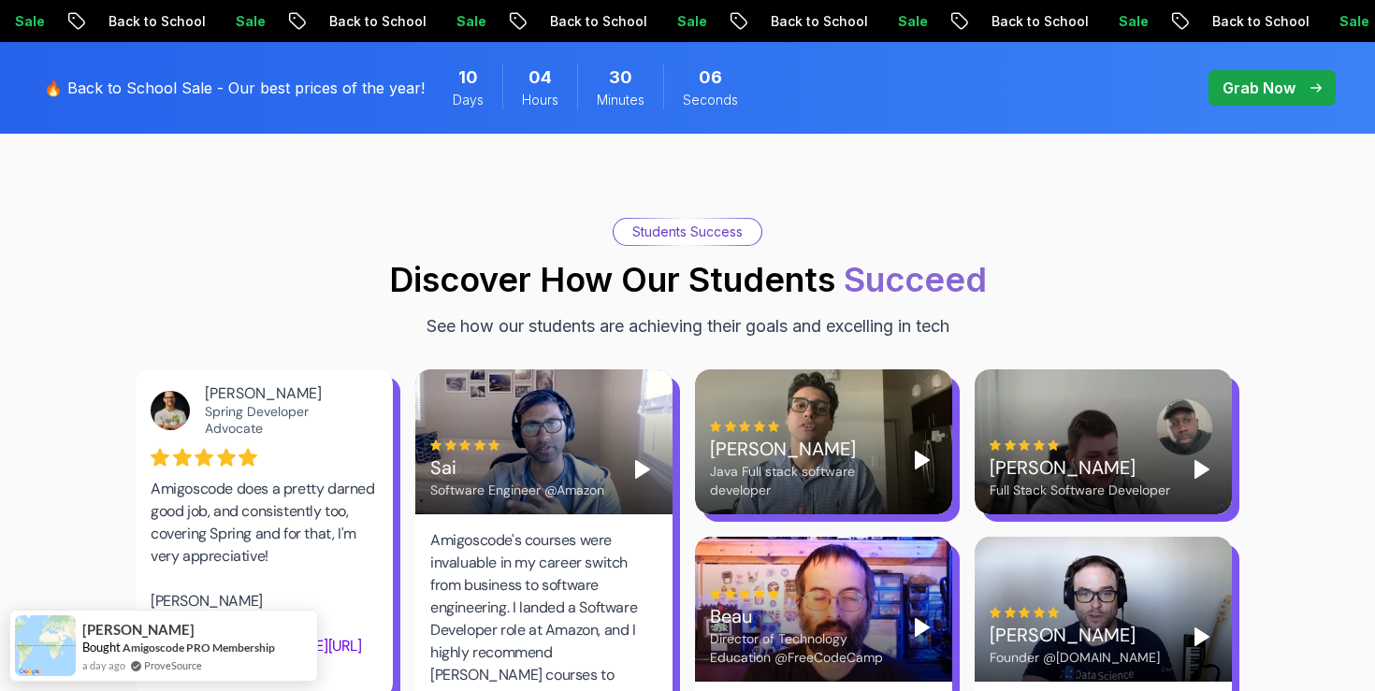
scroll to position [2422, 0]
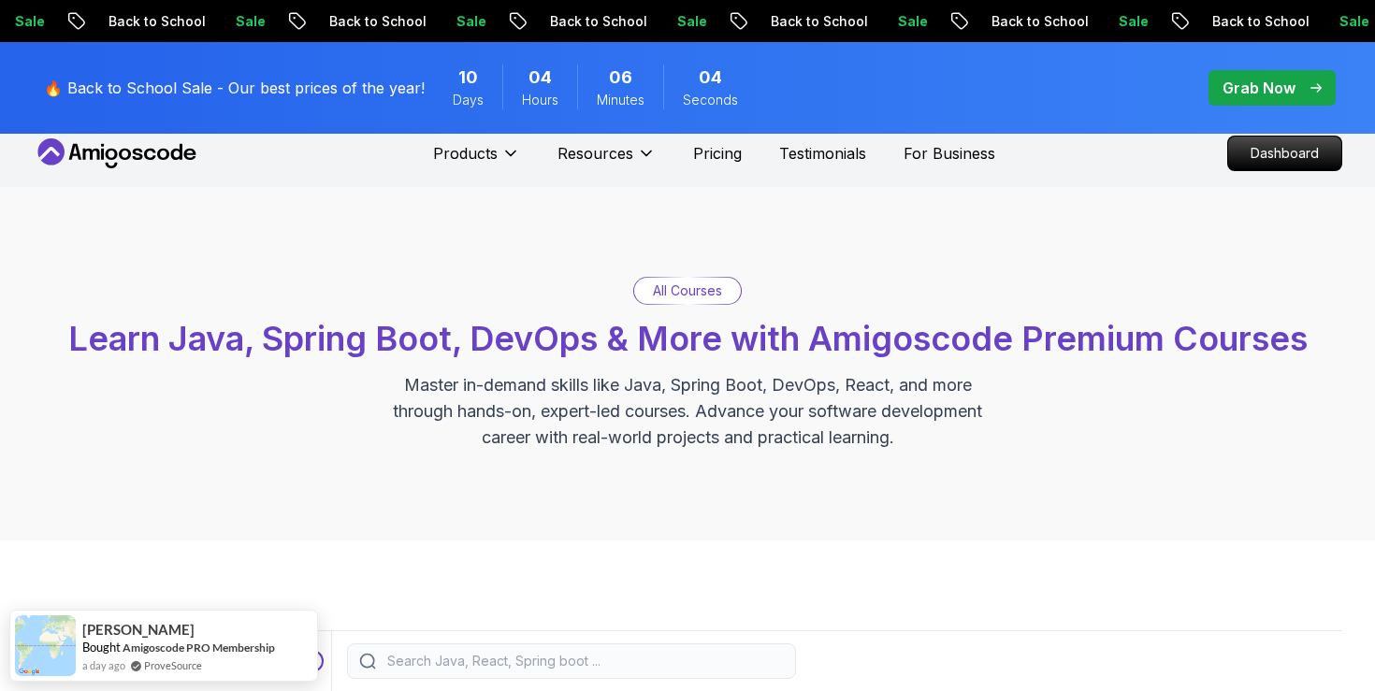
scroll to position [246, 0]
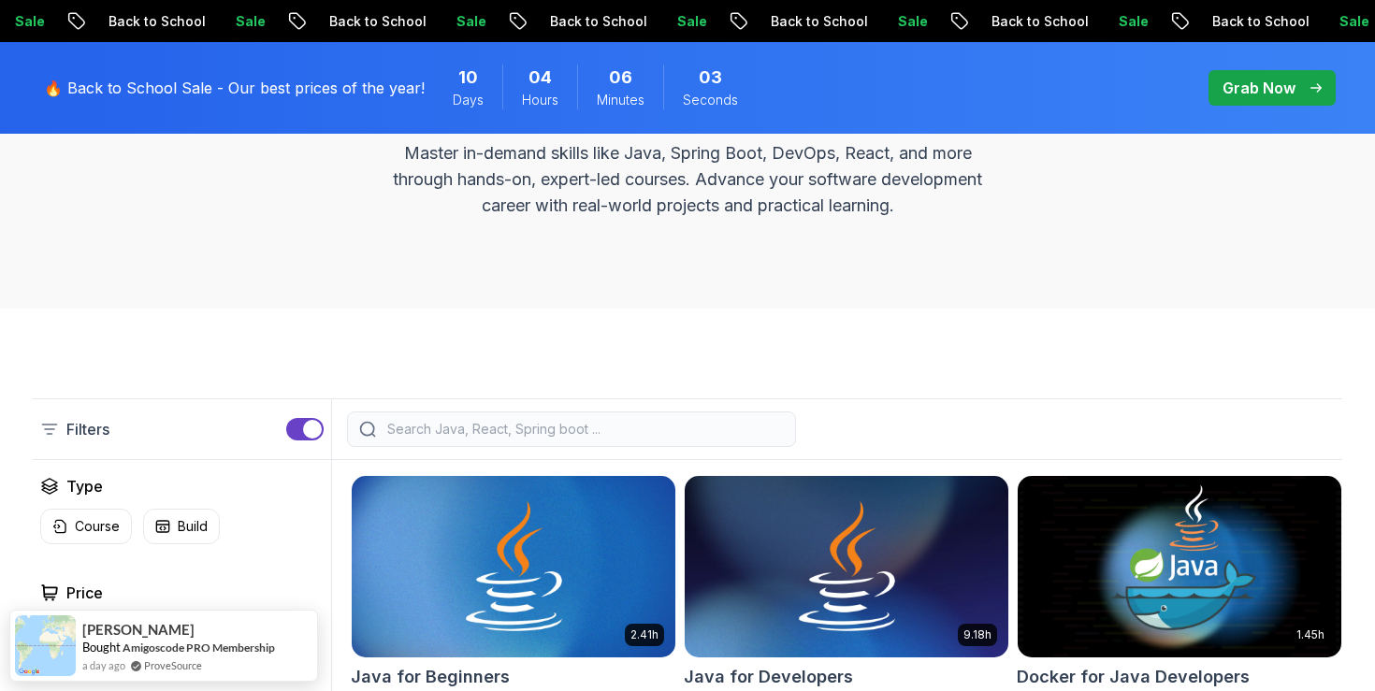
click at [524, 443] on div at bounding box center [571, 430] width 449 height 36
click at [547, 432] on input "search" at bounding box center [584, 429] width 400 height 19
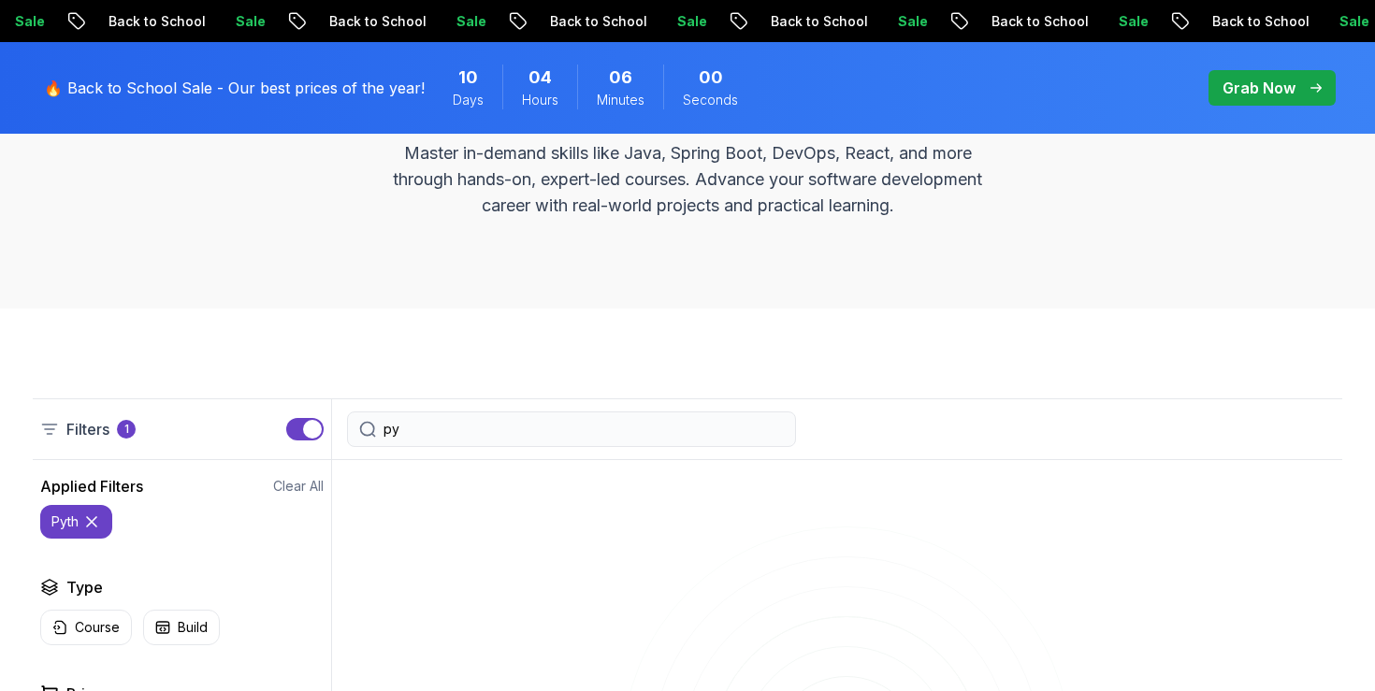
type input "p"
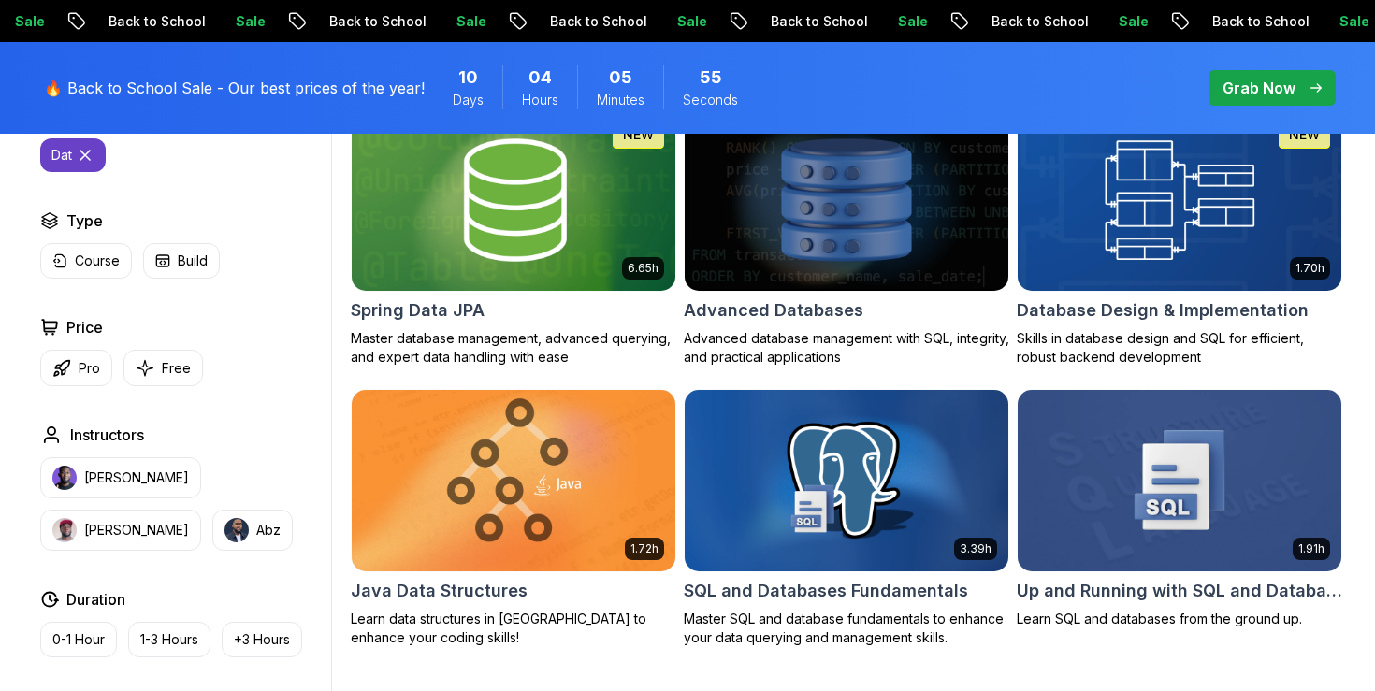
scroll to position [615, 0]
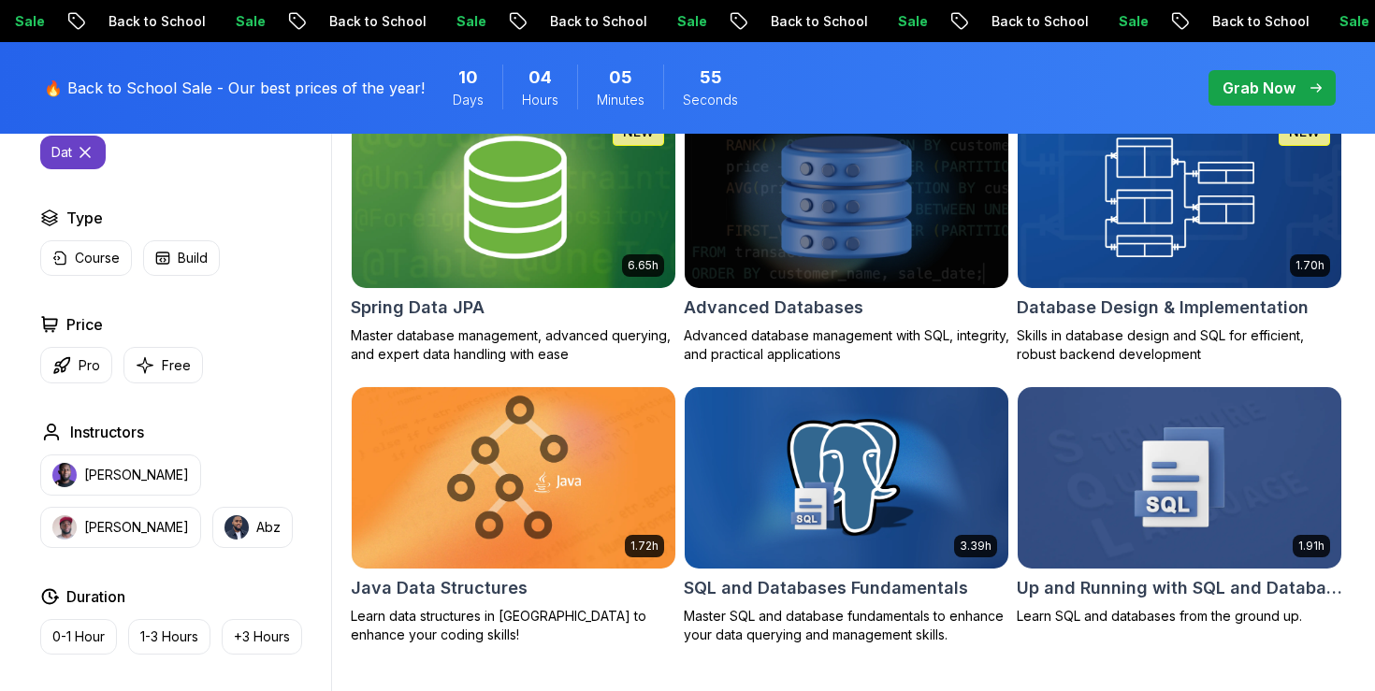
type input "d"
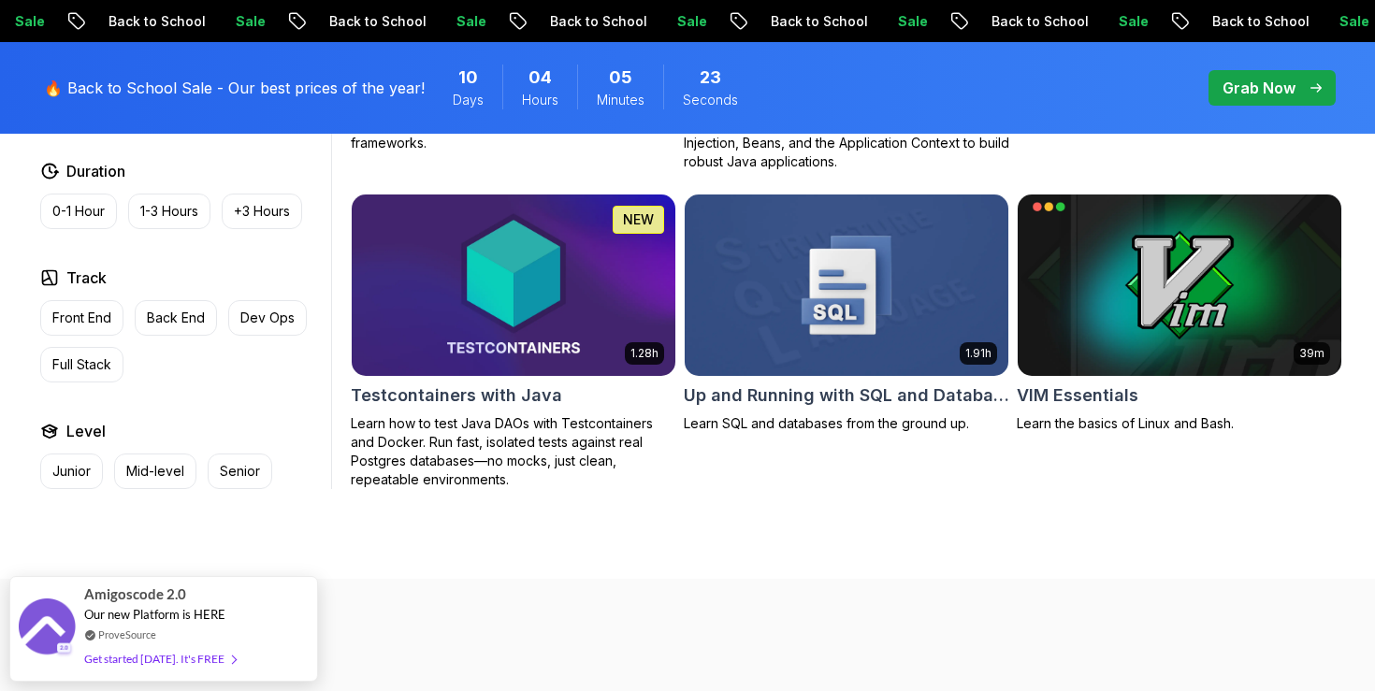
scroll to position [5005, 0]
